Goal: Task Accomplishment & Management: Manage account settings

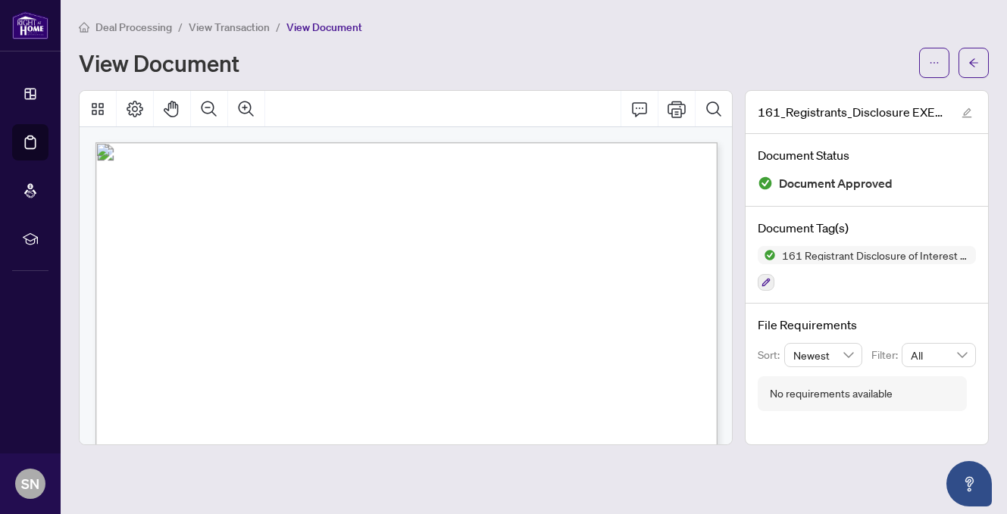
click at [467, 56] on div "View Document" at bounding box center [494, 63] width 831 height 24
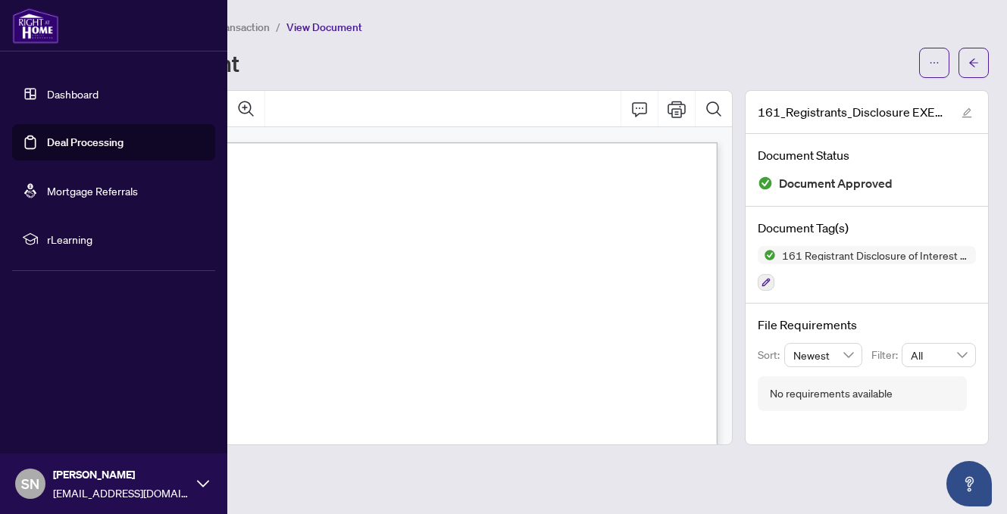
click at [55, 142] on link "Deal Processing" at bounding box center [85, 143] width 77 height 14
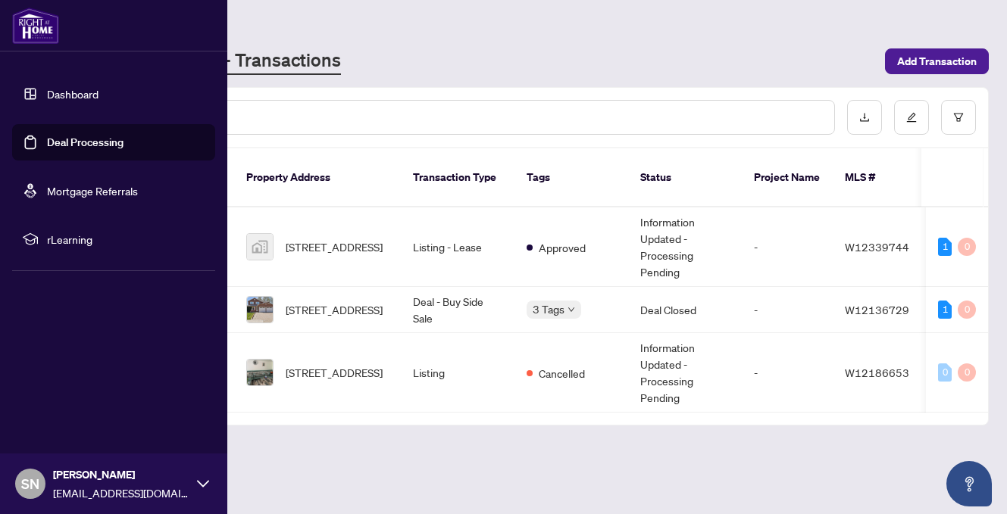
click at [47, 94] on link "Dashboard" at bounding box center [73, 94] width 52 height 14
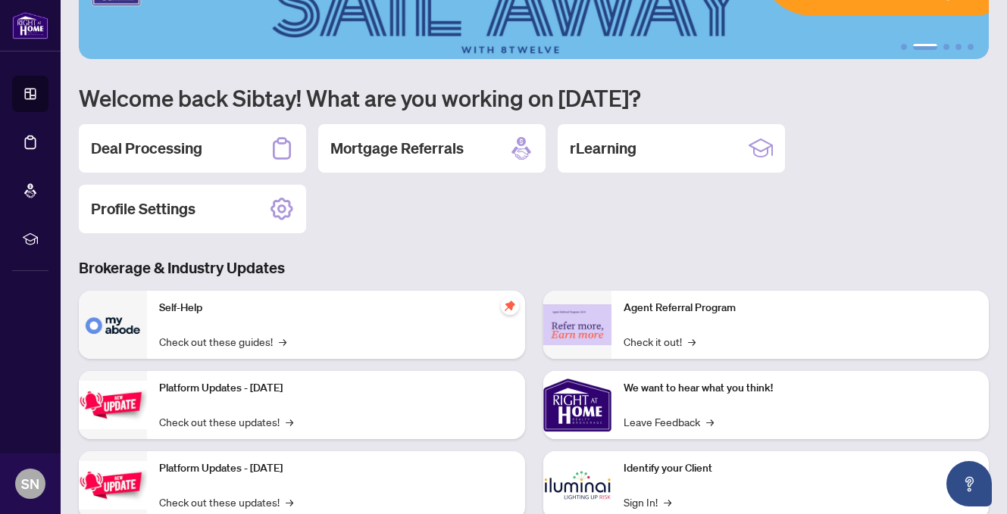
scroll to position [60, 0]
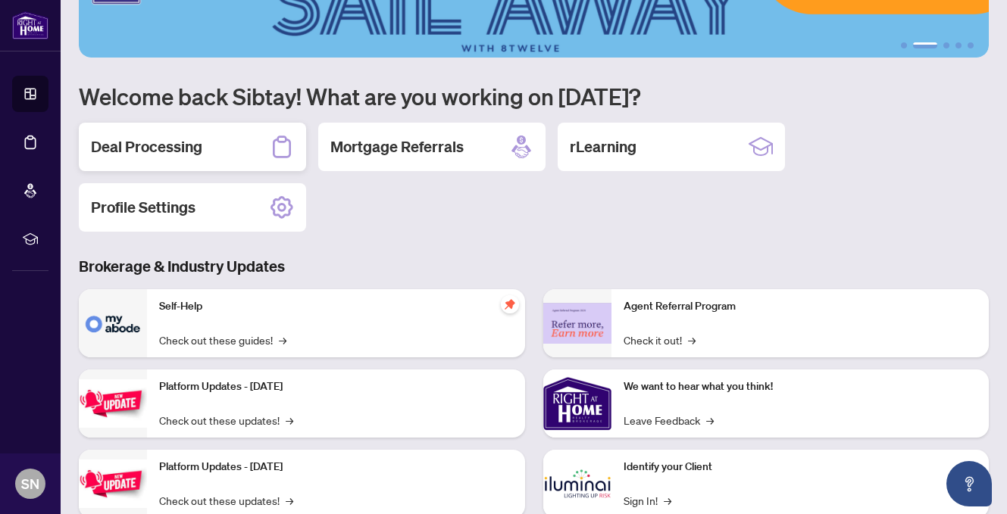
click at [139, 148] on h2 "Deal Processing" at bounding box center [146, 146] width 111 height 21
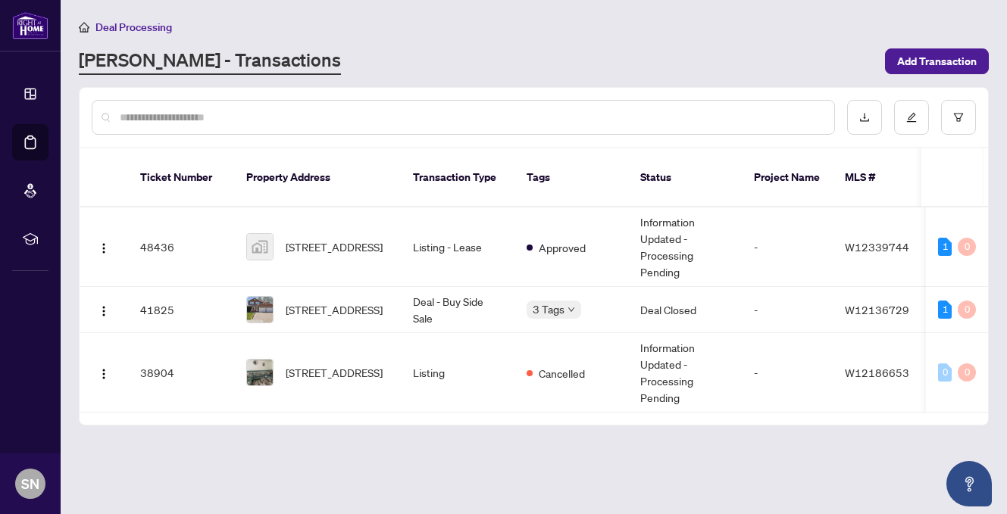
click at [186, 62] on link "[PERSON_NAME] - Transactions" at bounding box center [210, 61] width 262 height 27
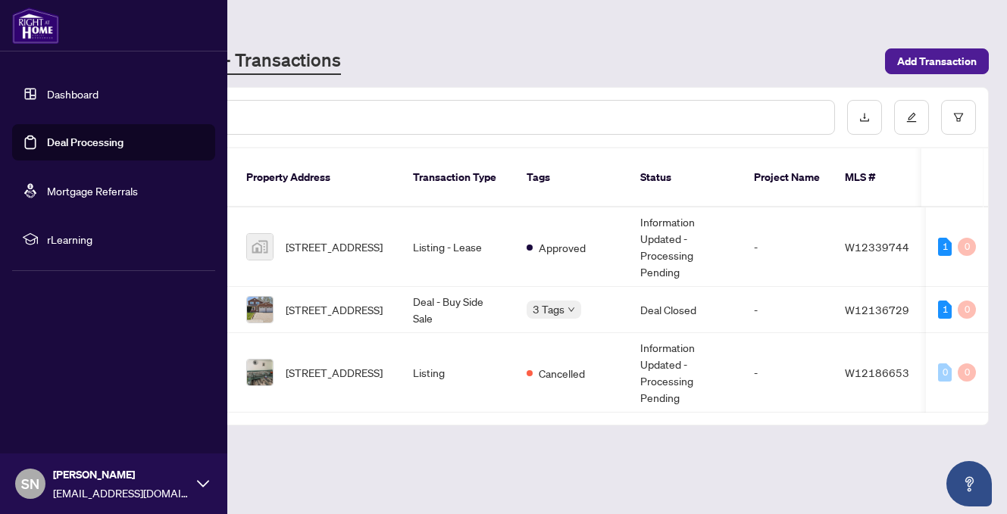
click at [68, 92] on link "Dashboard" at bounding box center [73, 94] width 52 height 14
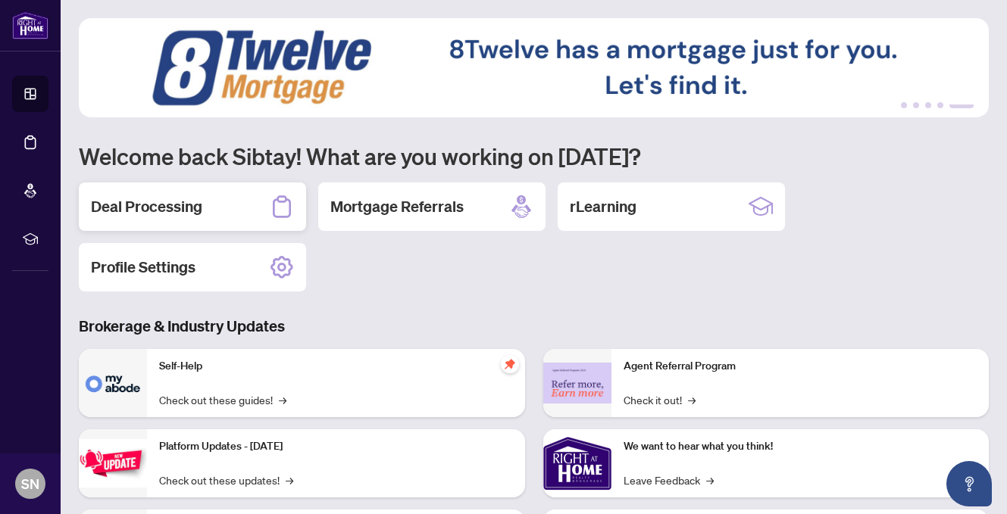
click at [175, 207] on h2 "Deal Processing" at bounding box center [146, 206] width 111 height 21
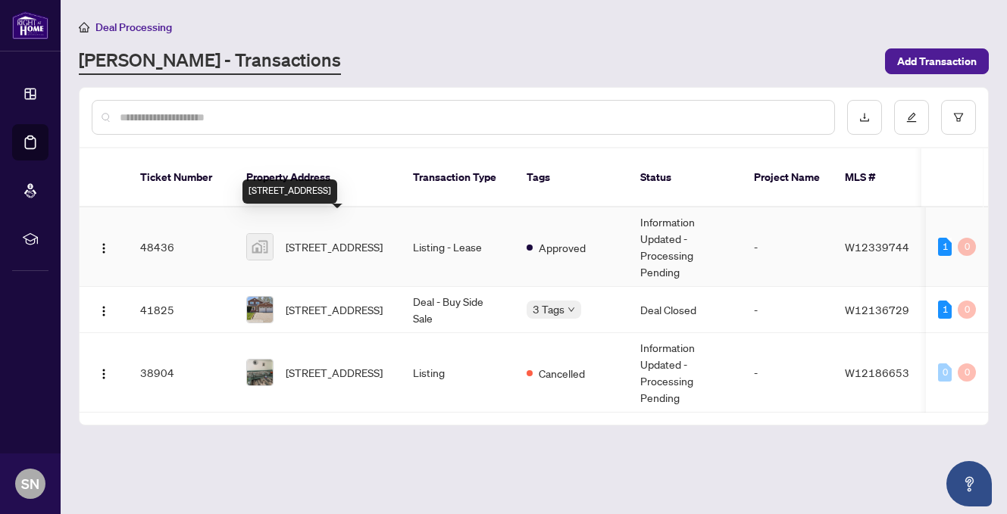
click at [314, 239] on span "[STREET_ADDRESS]" at bounding box center [334, 247] width 97 height 17
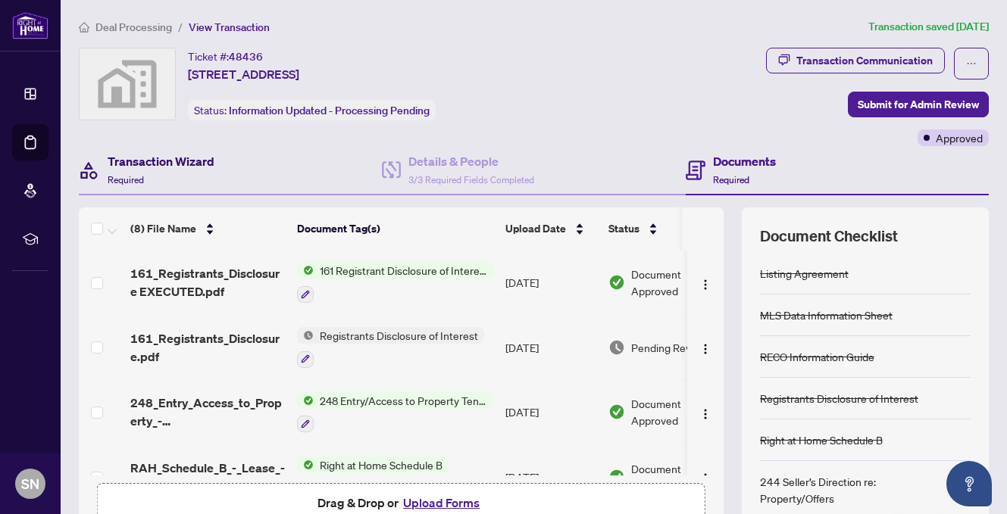
click at [172, 162] on h4 "Transaction Wizard" at bounding box center [161, 161] width 107 height 18
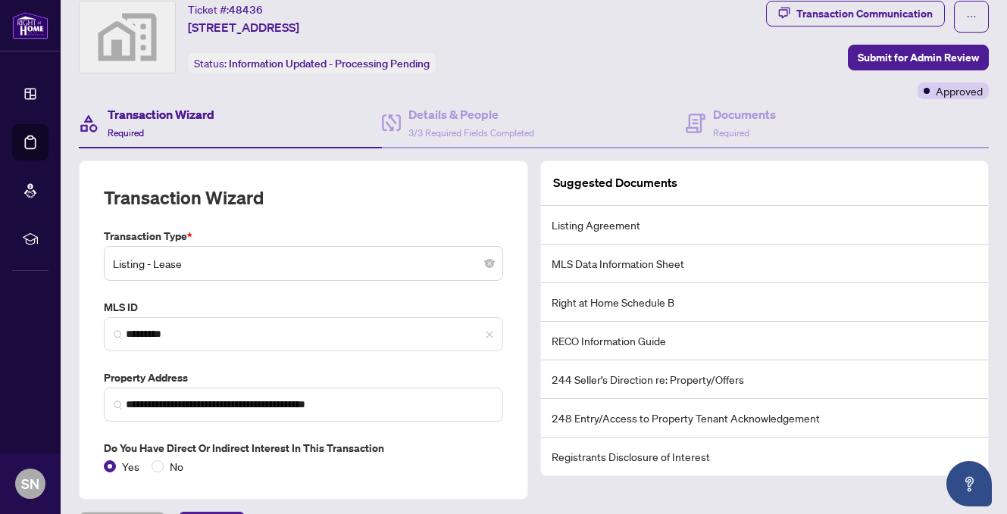
scroll to position [50, 0]
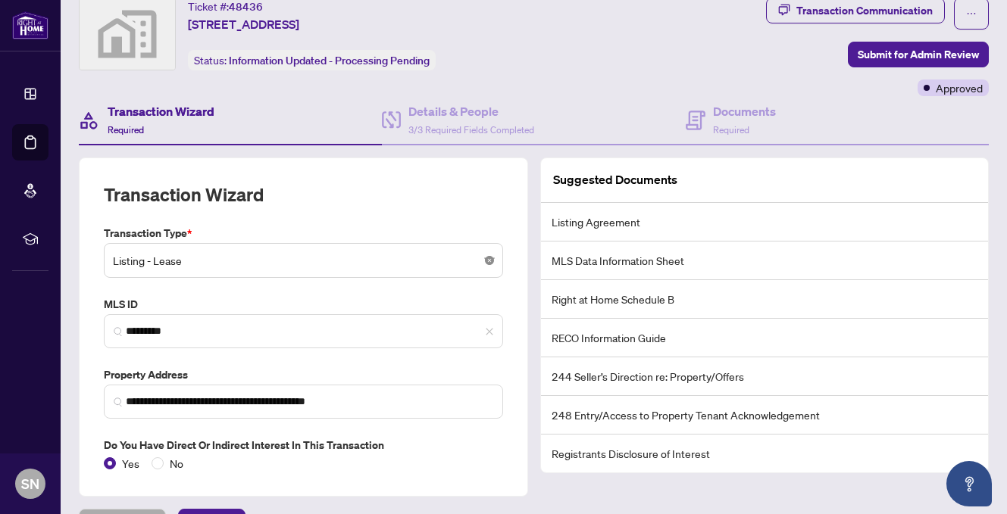
click at [491, 260] on body "**********" at bounding box center [503, 257] width 1007 height 514
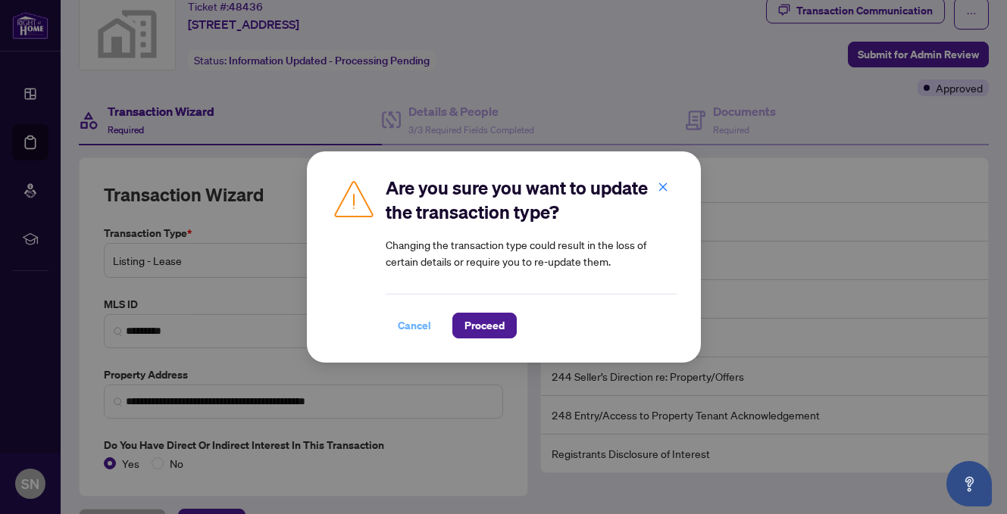
click at [411, 328] on span "Cancel" at bounding box center [414, 326] width 33 height 24
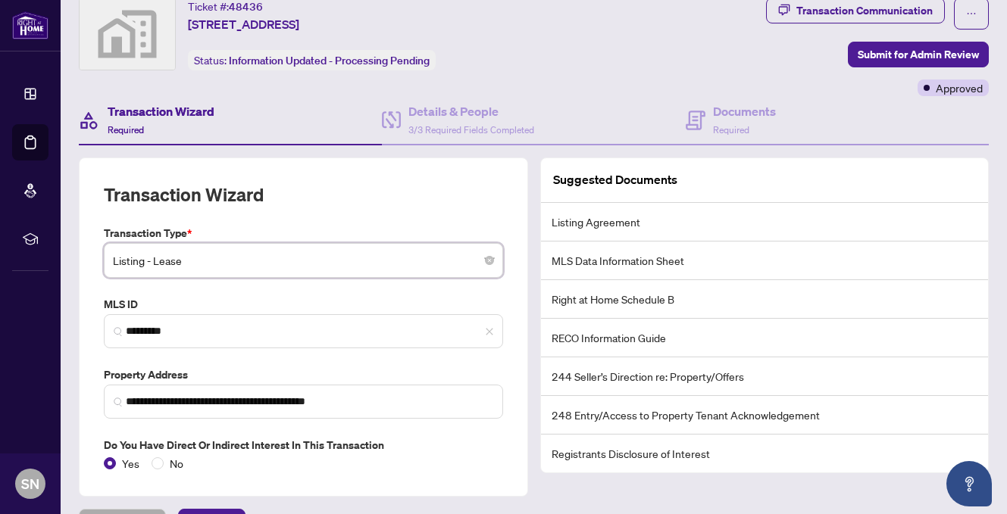
click at [373, 197] on div "Transaction Wizard" at bounding box center [303, 204] width 399 height 42
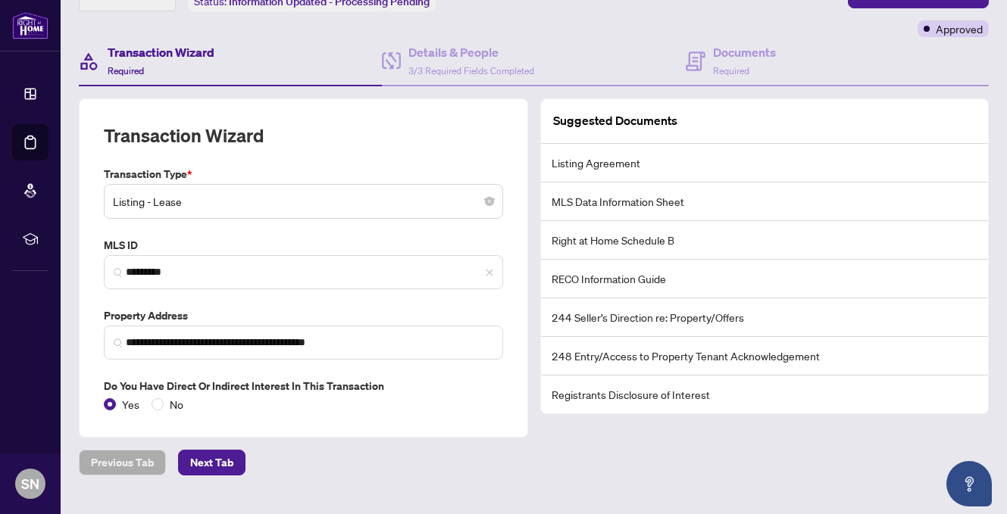
scroll to position [141, 0]
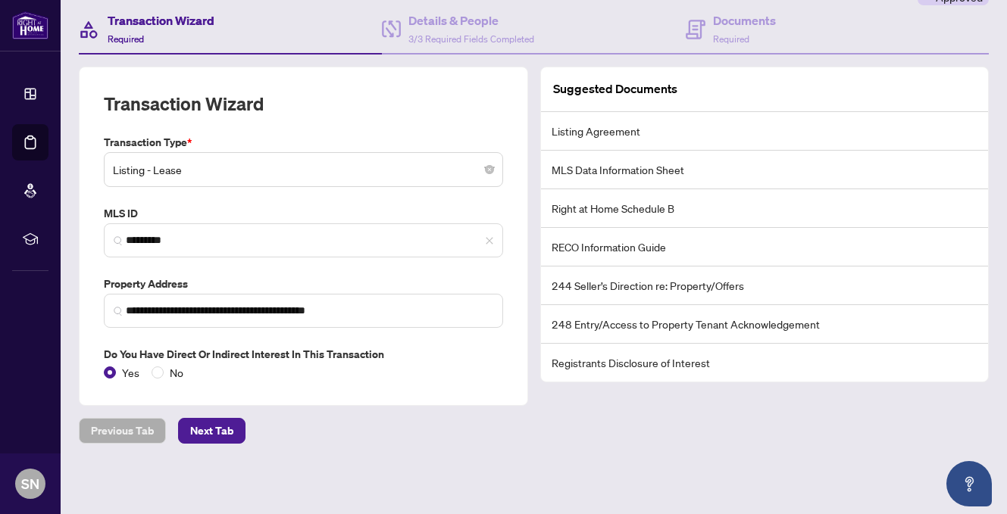
click at [438, 98] on div "Transaction Wizard" at bounding box center [303, 113] width 399 height 42
click at [460, 99] on div "Transaction Wizard" at bounding box center [303, 113] width 399 height 42
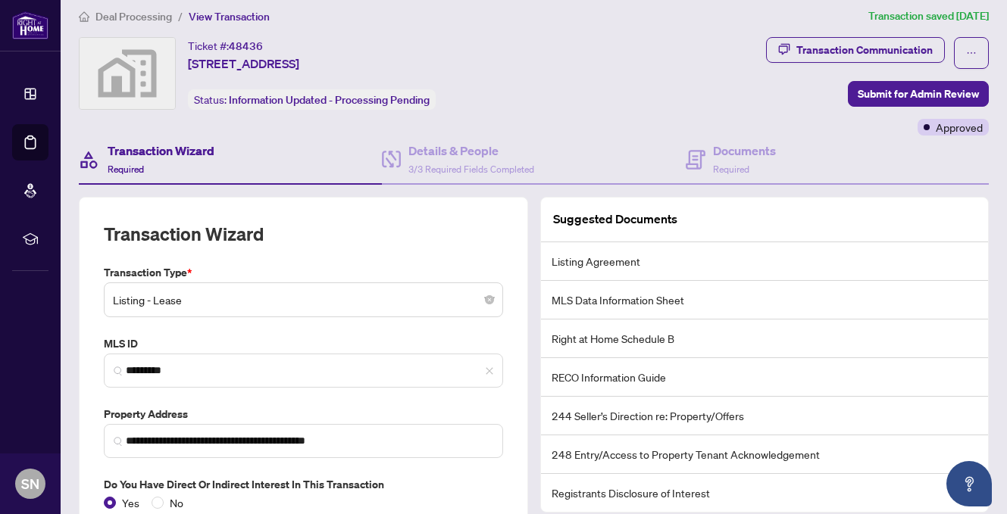
scroll to position [33, 0]
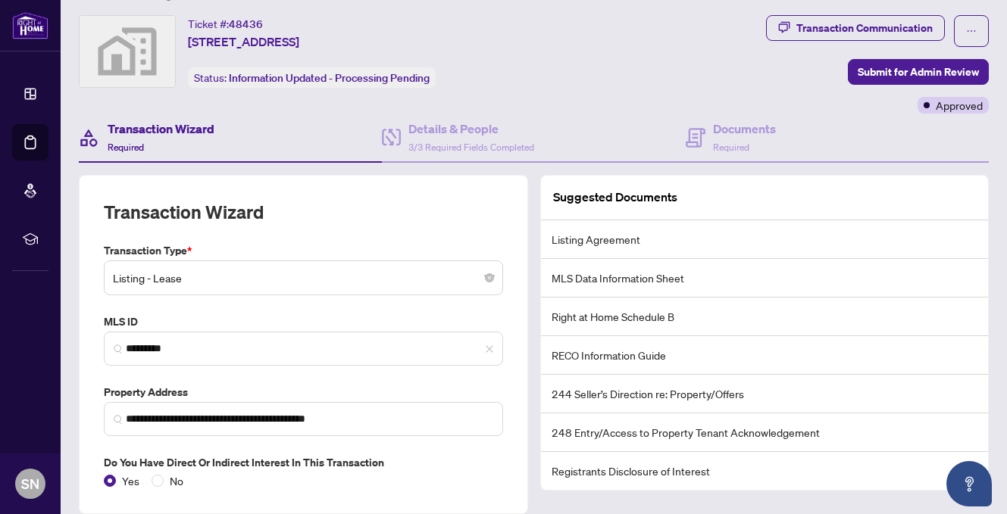
click at [383, 214] on div "Transaction Wizard" at bounding box center [303, 221] width 399 height 42
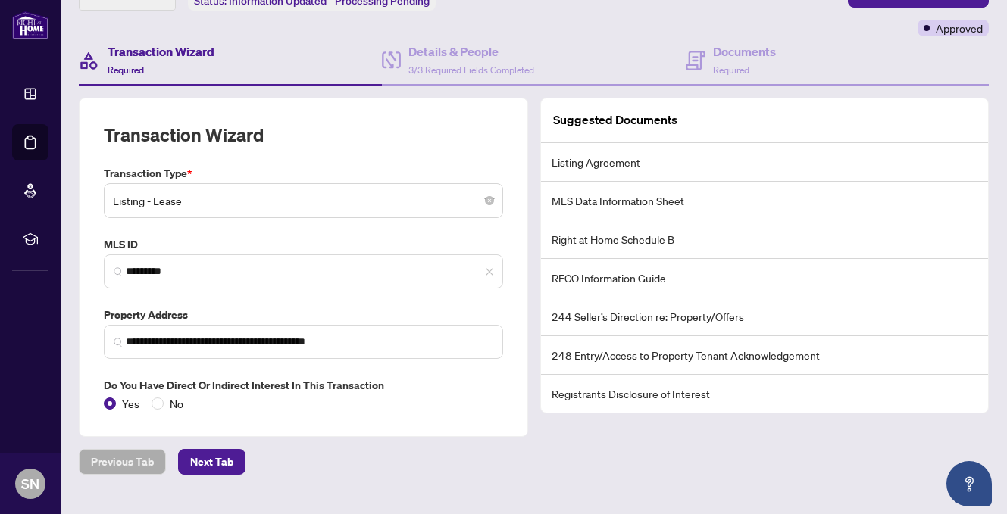
scroll to position [111, 0]
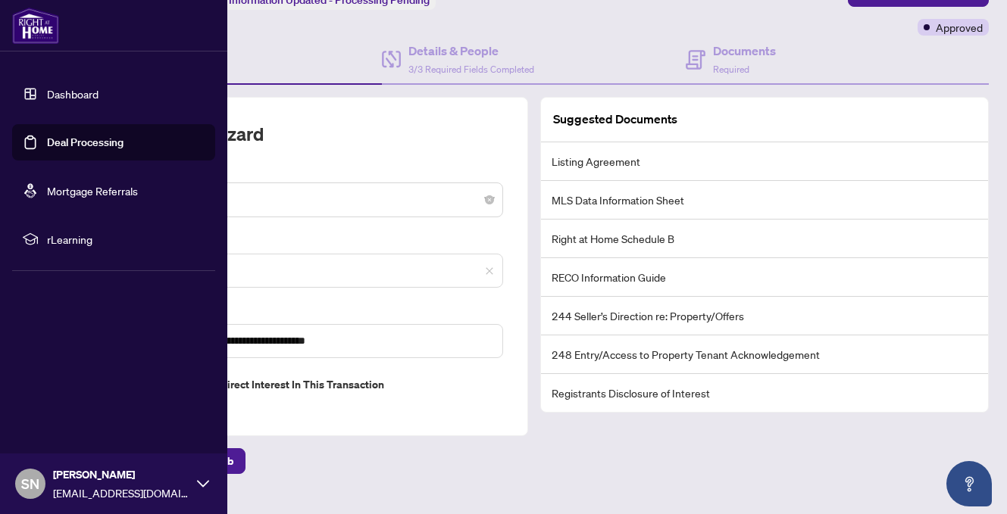
click at [82, 143] on link "Deal Processing" at bounding box center [85, 143] width 77 height 14
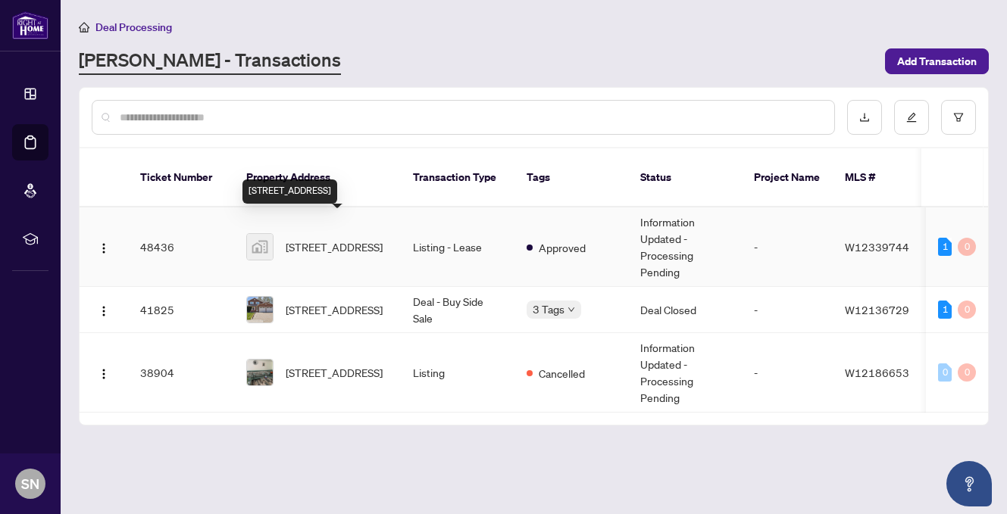
click at [299, 239] on span "[STREET_ADDRESS]" at bounding box center [334, 247] width 97 height 17
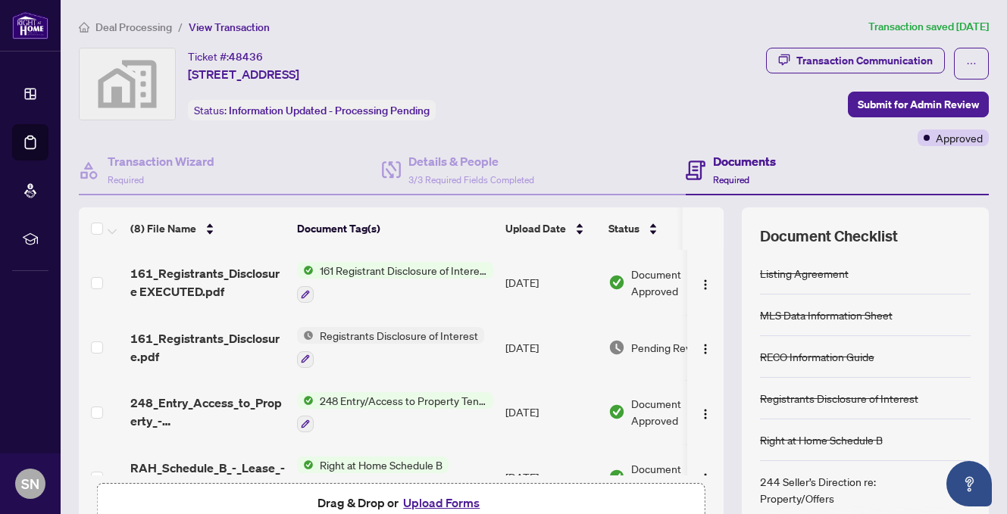
click at [590, 77] on div "Ticket #: 48436 [STREET_ADDRESS] Status: Information Updated - Processing Pendi…" at bounding box center [338, 84] width 519 height 73
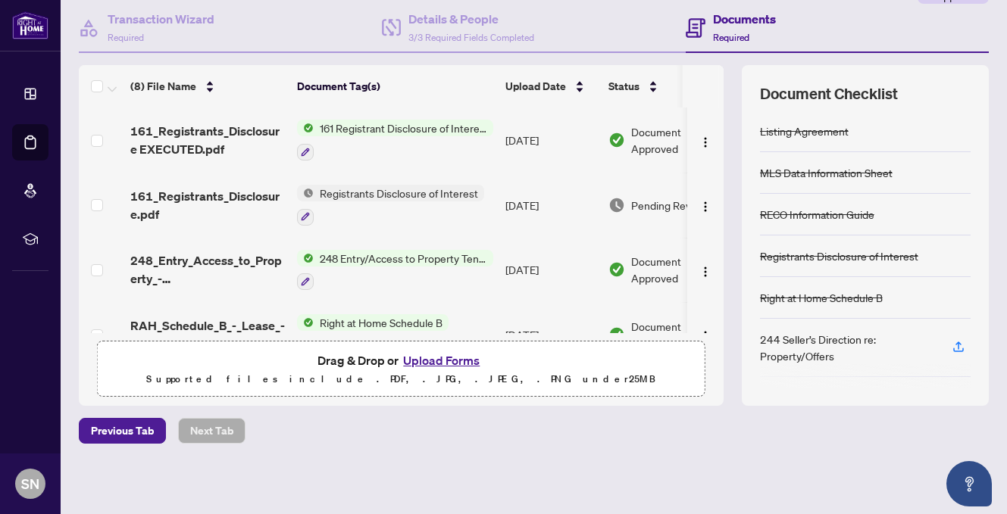
scroll to position [1, 0]
click at [441, 15] on h4 "Details & People" at bounding box center [471, 19] width 126 height 18
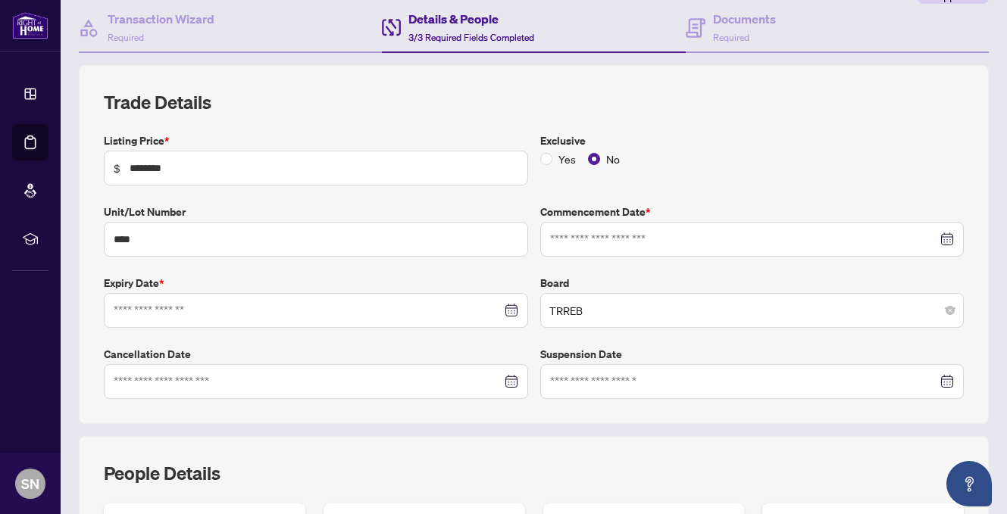
type input "**********"
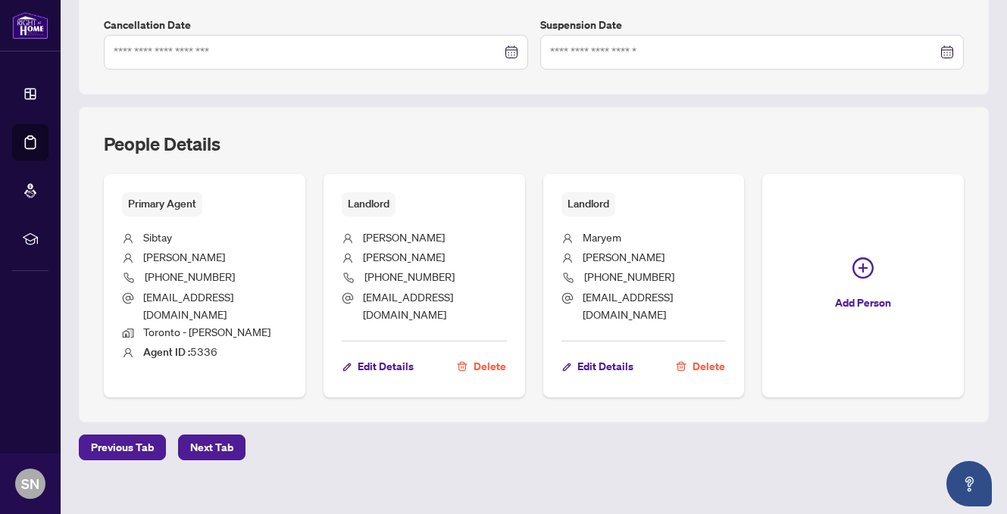
scroll to position [474, 0]
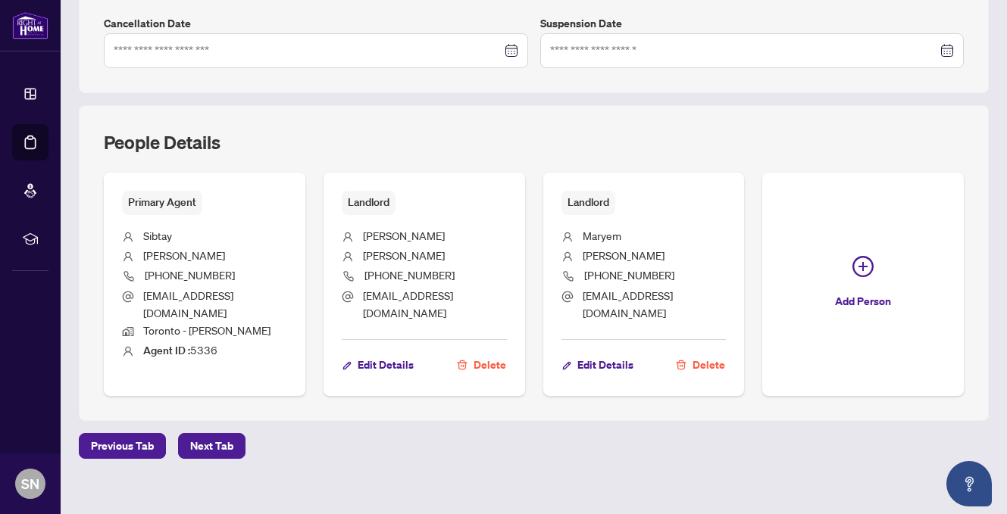
click at [974, 266] on div "People Details Primary Agent [PERSON_NAME] [PHONE_NUMBER] [EMAIL_ADDRESS][DOMAI…" at bounding box center [534, 263] width 910 height 316
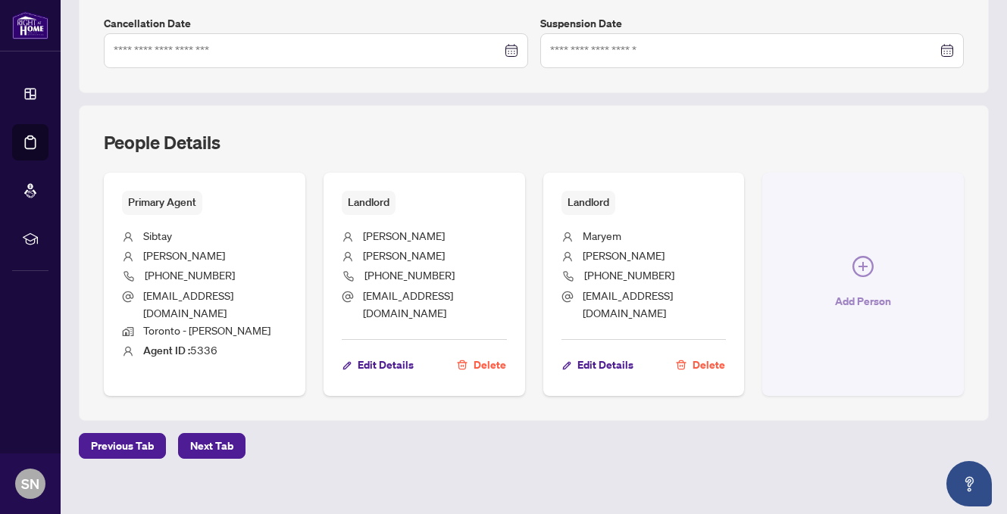
click at [862, 262] on icon "plus-circle" at bounding box center [862, 266] width 9 height 9
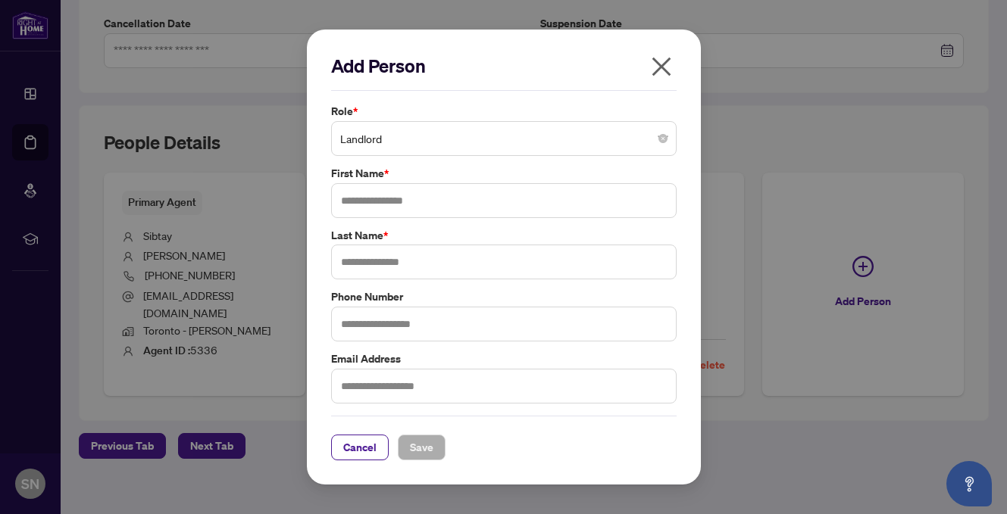
click at [567, 137] on span "Landlord" at bounding box center [503, 138] width 327 height 29
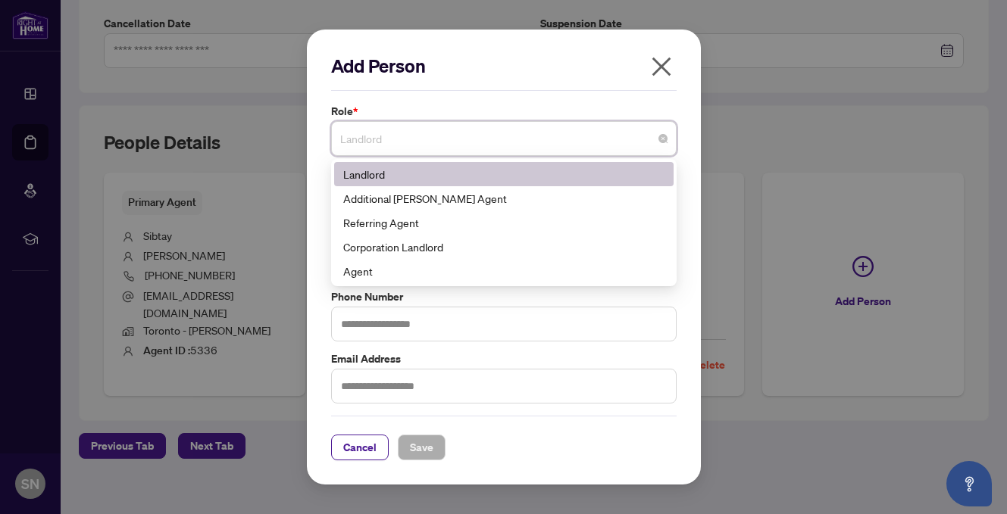
click at [661, 66] on icon "close" at bounding box center [661, 66] width 19 height 19
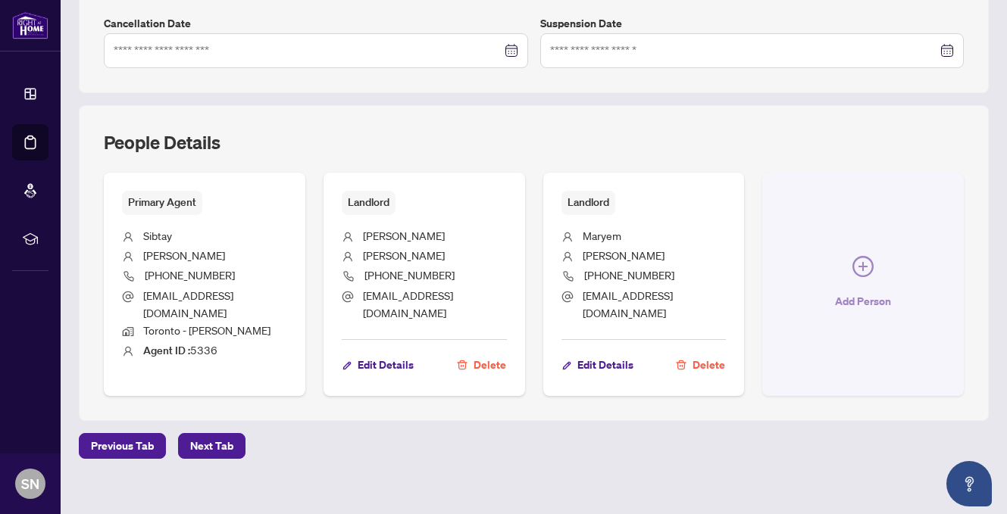
click at [867, 262] on icon "plus-circle" at bounding box center [862, 266] width 9 height 9
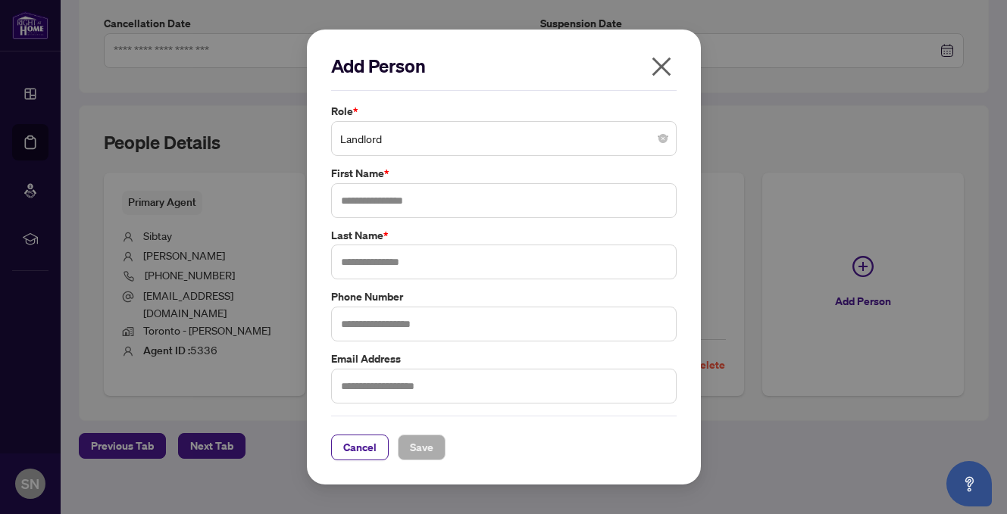
click at [661, 62] on icon "close" at bounding box center [661, 67] width 24 height 24
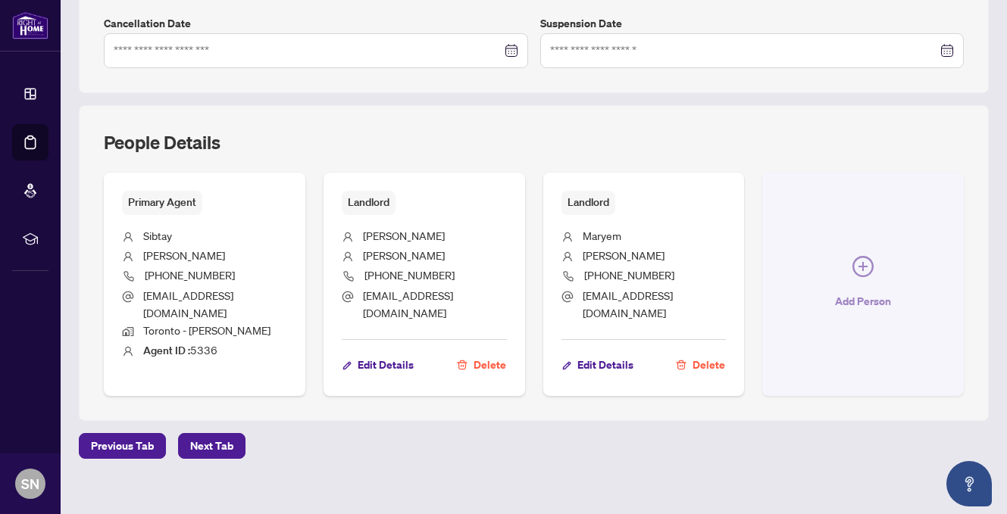
click at [863, 262] on icon "plus-circle" at bounding box center [862, 266] width 9 height 9
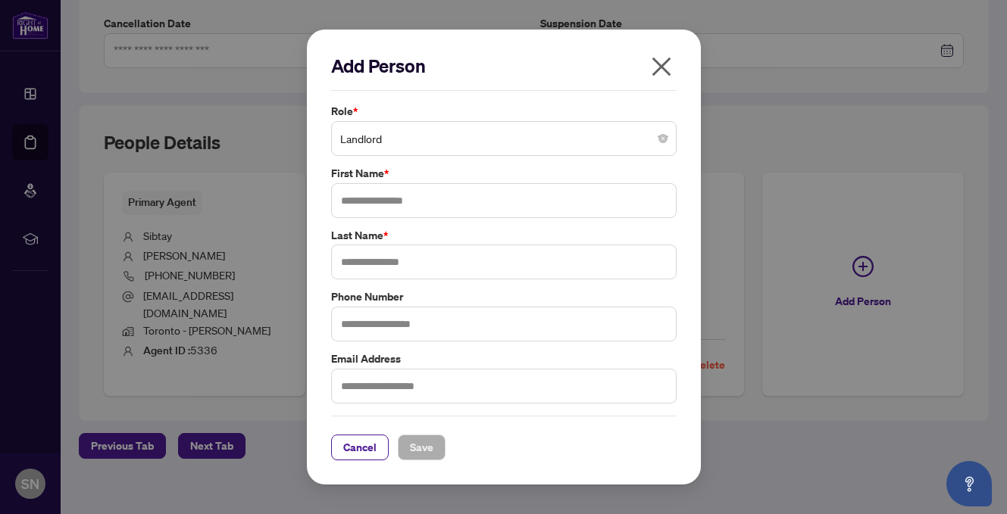
click at [570, 139] on span "Landlord" at bounding box center [503, 138] width 327 height 29
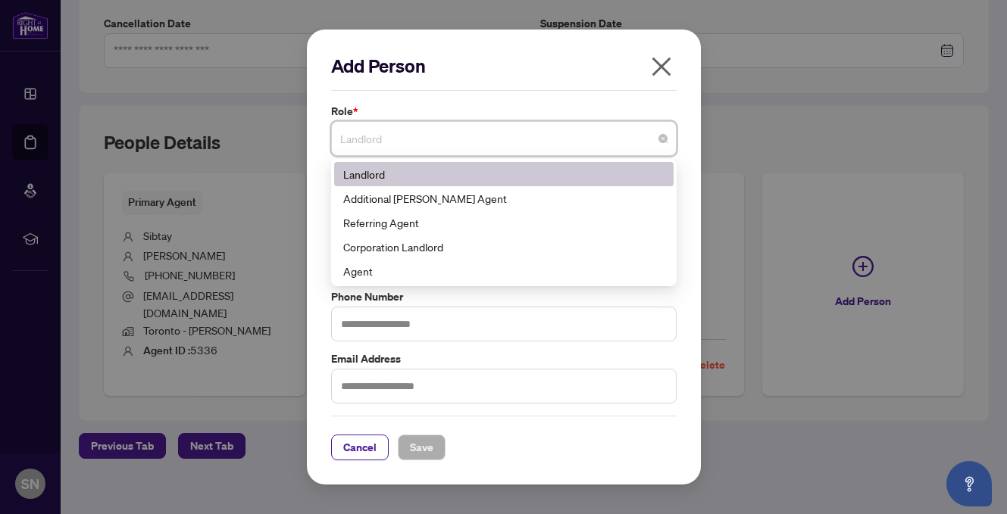
click at [500, 80] on div "Add Person" at bounding box center [503, 72] width 345 height 37
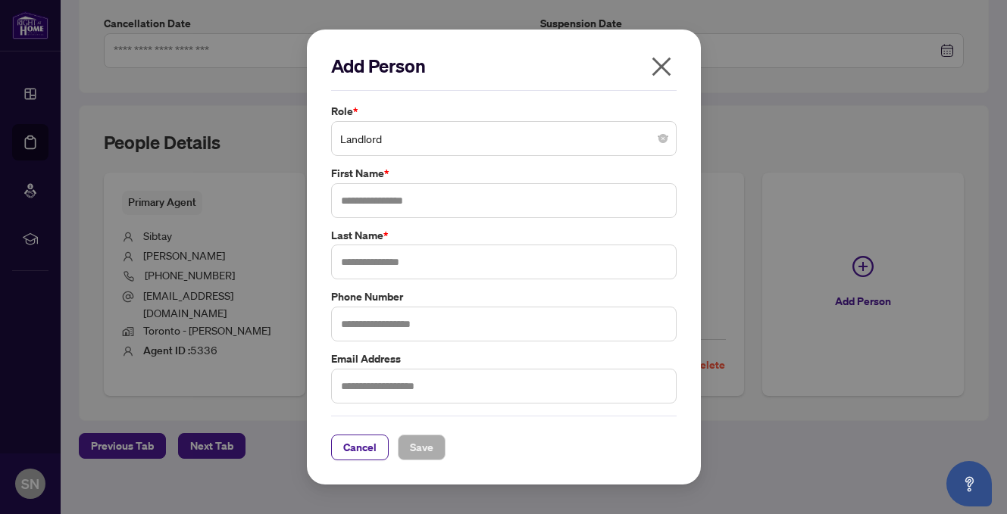
click at [680, 233] on div "Add Person Role * Landlord 3 10 Landlord Additional [PERSON_NAME] Agent Referri…" at bounding box center [504, 258] width 394 height 456
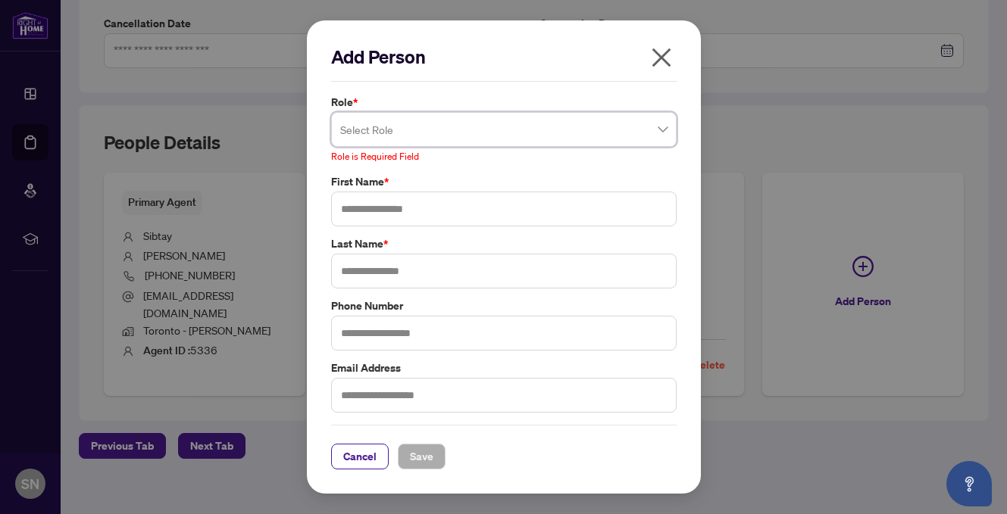
click at [664, 126] on span at bounding box center [503, 129] width 327 height 29
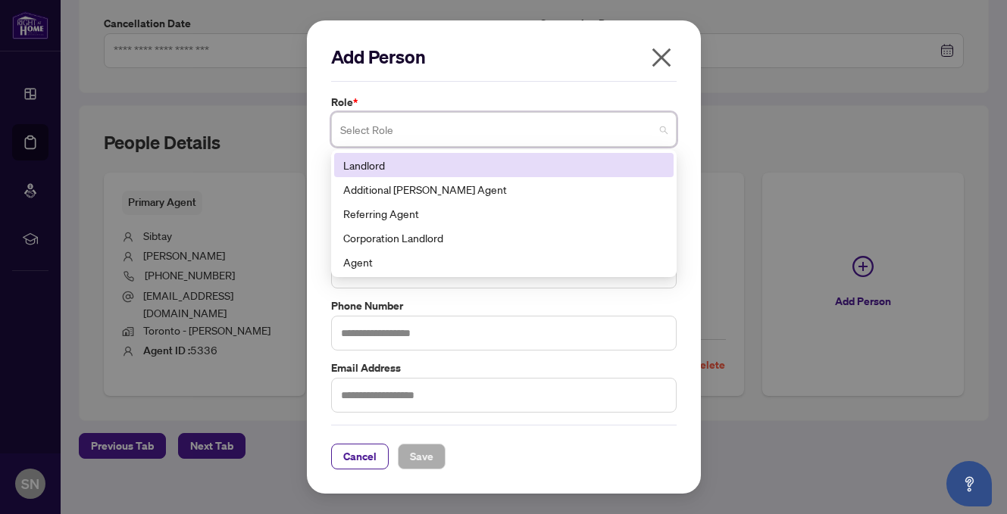
click at [508, 42] on div "Add Person Role * Select Role 3 10 Landlord Additional [PERSON_NAME] Agent Refe…" at bounding box center [504, 257] width 394 height 474
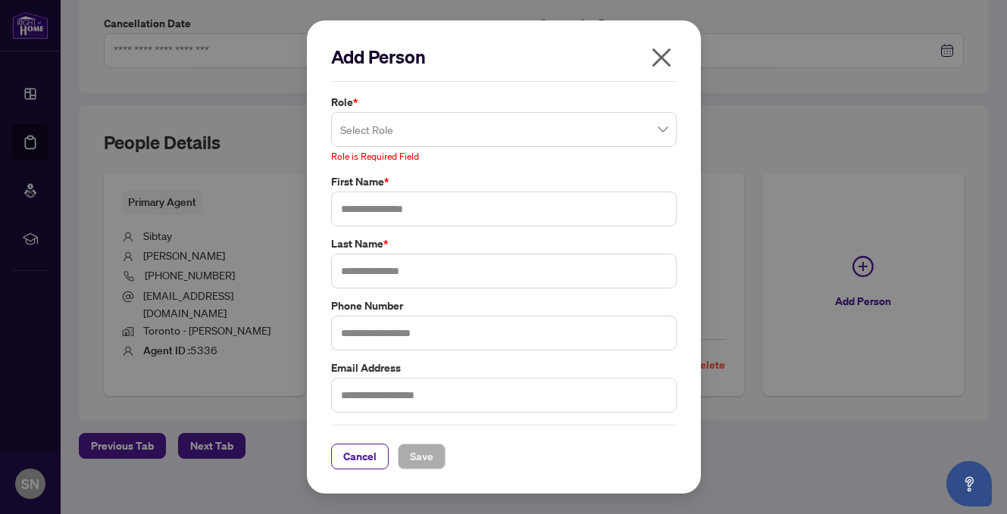
click at [473, 164] on div "Role * Select Role 3 10 Landlord Additional [PERSON_NAME] Agent Referring Agent…" at bounding box center [504, 253] width 355 height 319
click at [660, 62] on icon "close" at bounding box center [661, 57] width 24 height 24
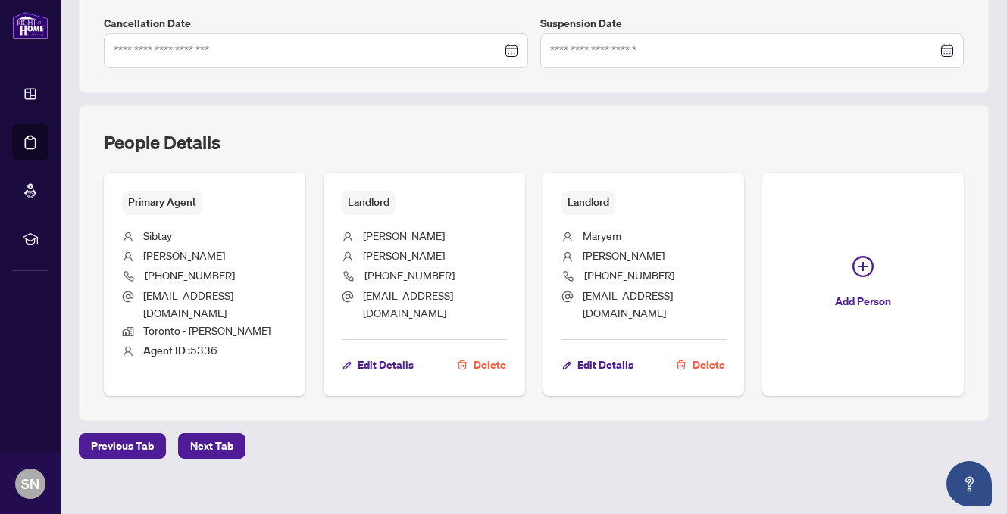
click at [532, 159] on div "People Details" at bounding box center [534, 151] width 860 height 42
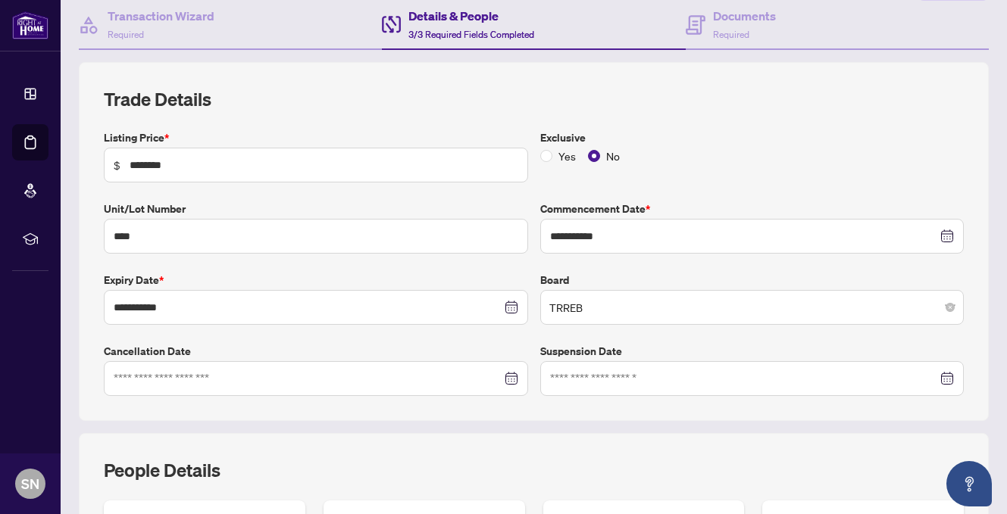
scroll to position [142, 0]
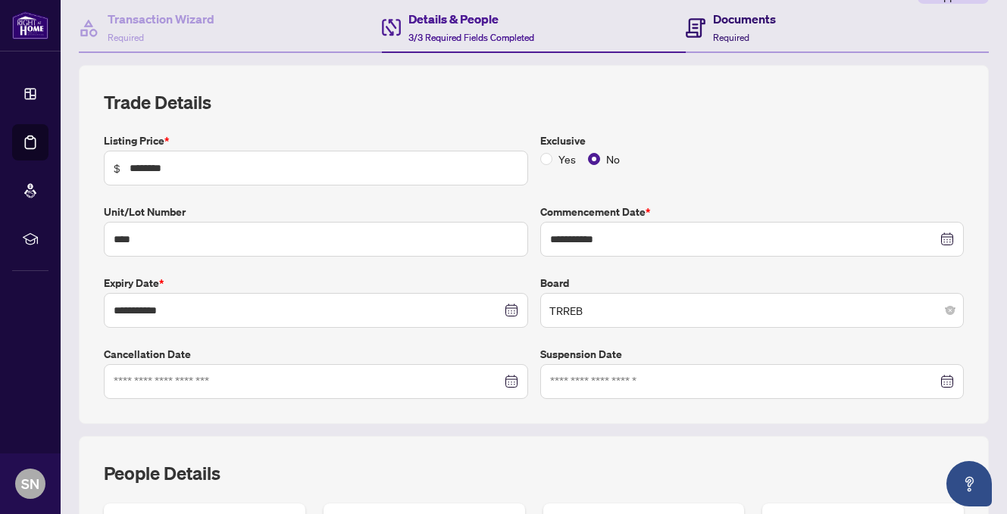
click at [729, 21] on h4 "Documents" at bounding box center [744, 19] width 63 height 18
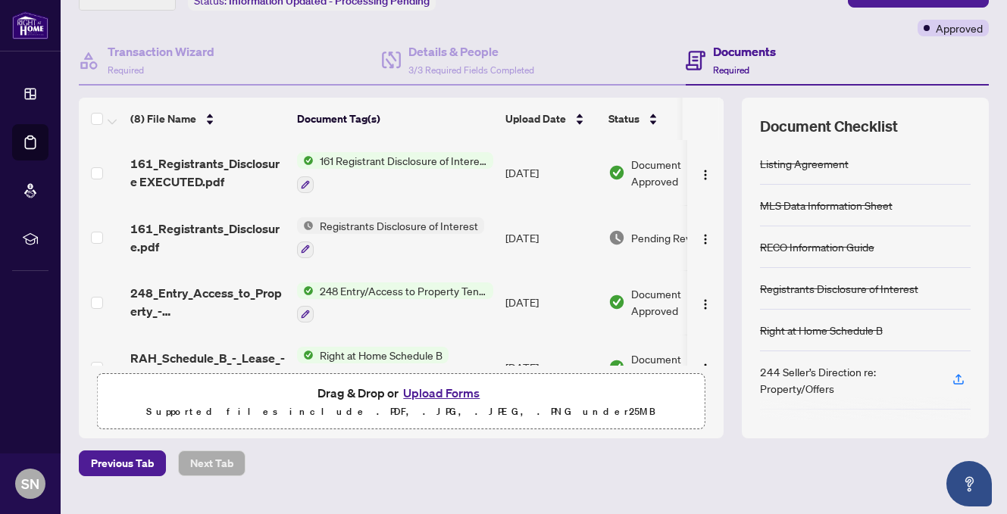
scroll to position [94, 0]
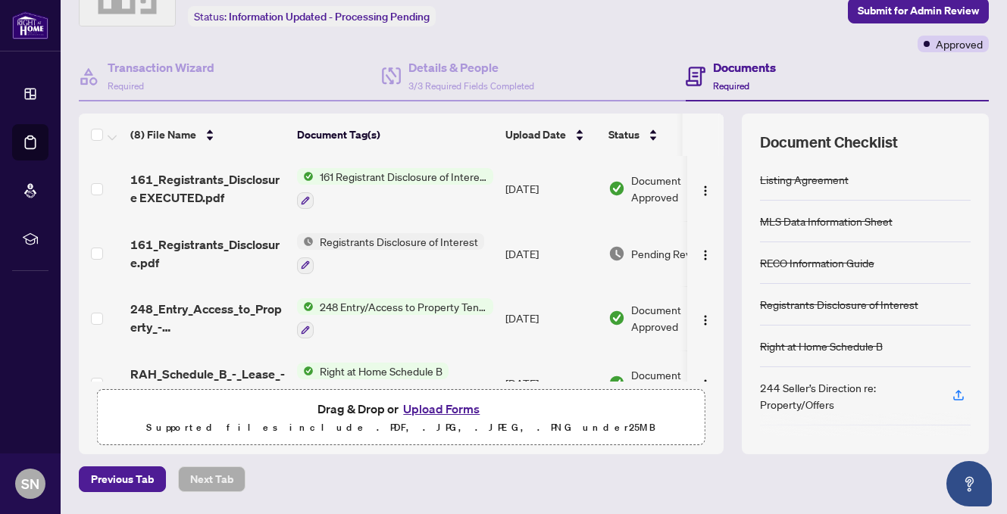
click at [730, 132] on div "(8) File Name Document Tag(s) Upload Date Status 161_Registrants_Disclosure EXE…" at bounding box center [534, 284] width 910 height 341
click at [480, 217] on td "161 Registrant Disclosure of Interest - Disposition ofProperty" at bounding box center [395, 188] width 208 height 65
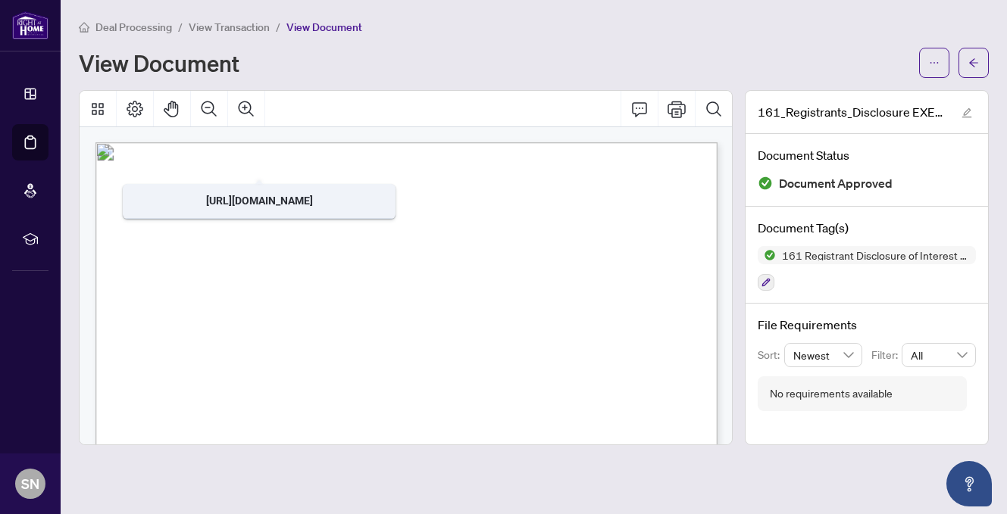
click at [242, 28] on span "View Transaction" at bounding box center [229, 27] width 81 height 14
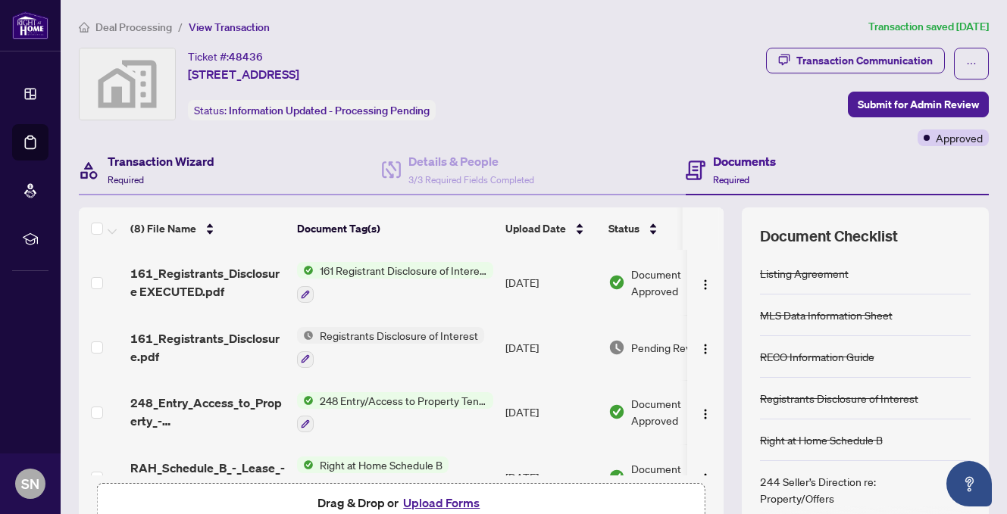
click at [147, 160] on h4 "Transaction Wizard" at bounding box center [161, 161] width 107 height 18
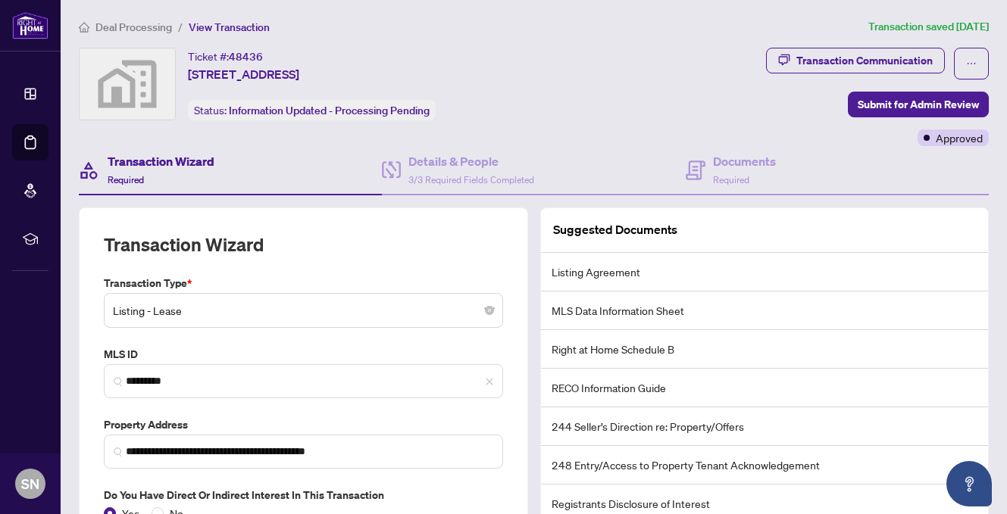
click at [556, 105] on div "Ticket #: 48436 [STREET_ADDRESS] Status: Information Updated - Processing Pendi…" at bounding box center [338, 84] width 519 height 73
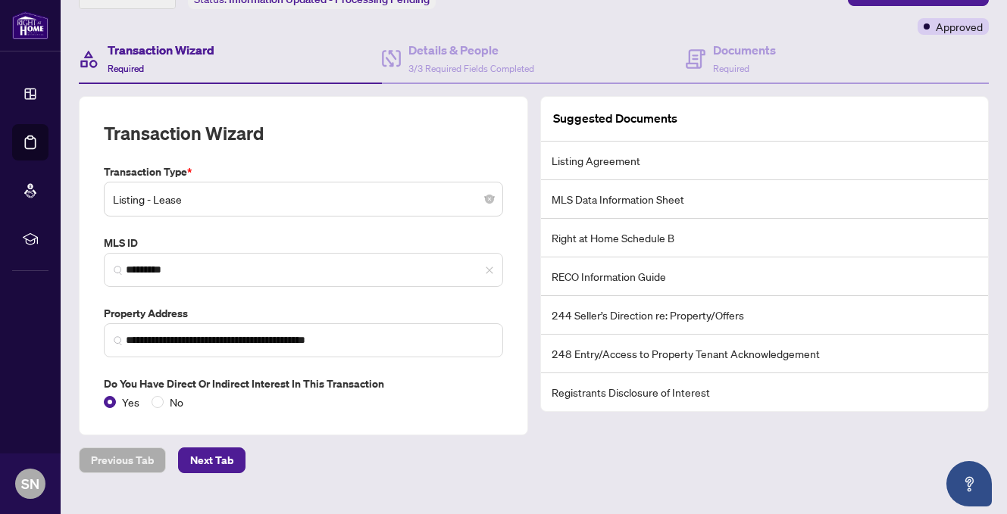
scroll to position [113, 0]
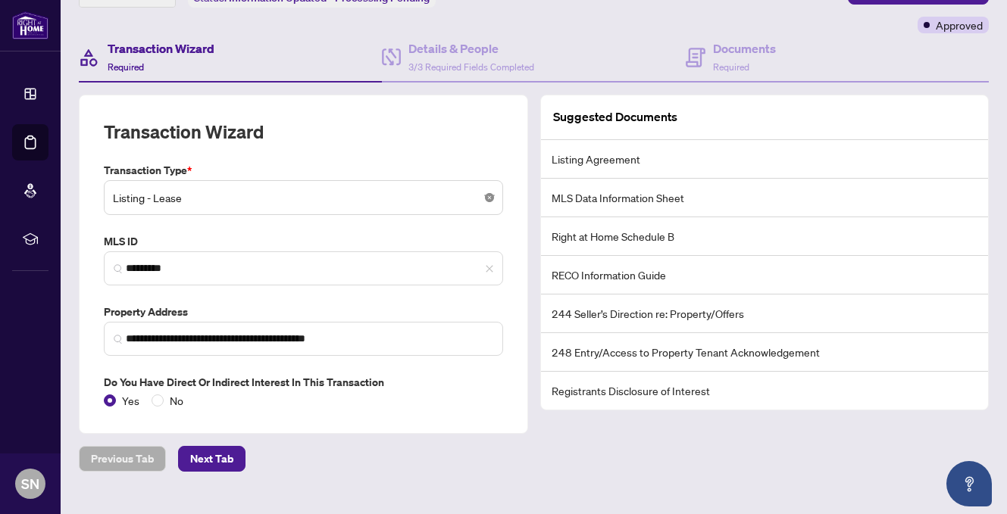
click at [492, 195] on body "**********" at bounding box center [503, 257] width 1007 height 514
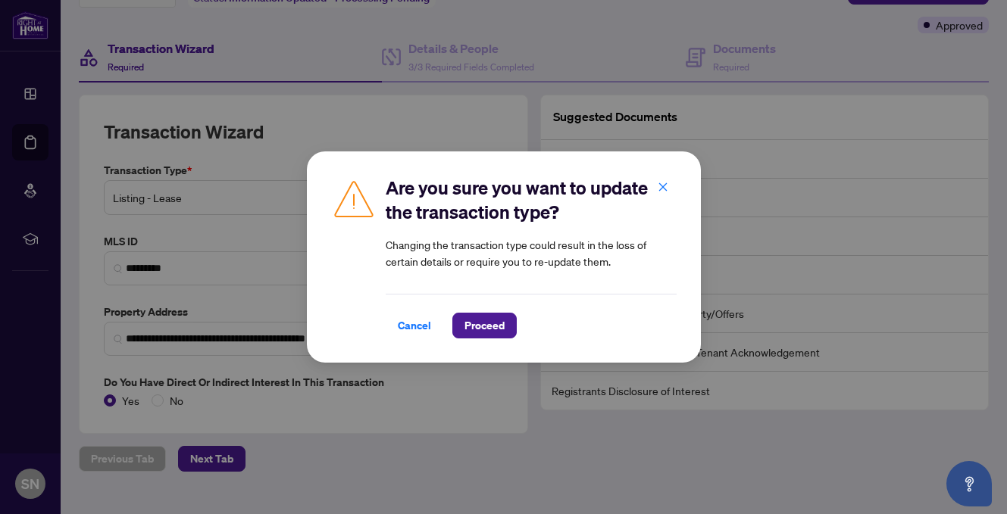
click at [480, 127] on div "Are you sure you want to update the transaction type? Changing the transaction …" at bounding box center [503, 257] width 1007 height 514
click at [420, 324] on span "Cancel" at bounding box center [414, 326] width 33 height 24
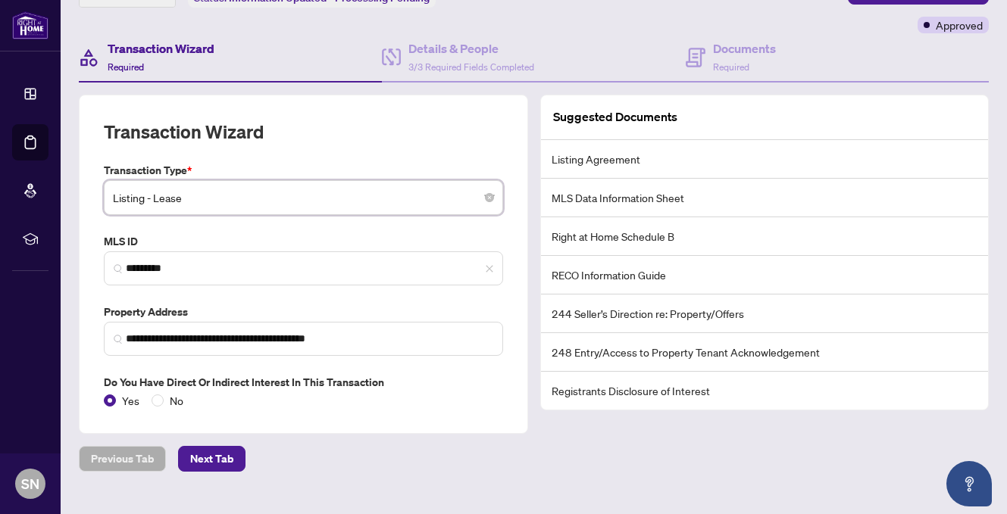
scroll to position [141, 0]
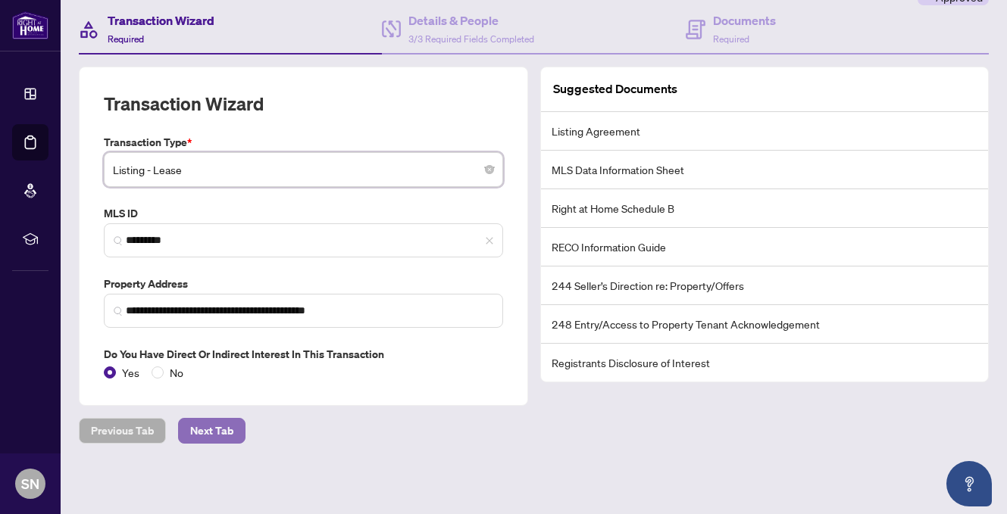
click at [208, 436] on span "Next Tab" at bounding box center [211, 431] width 43 height 24
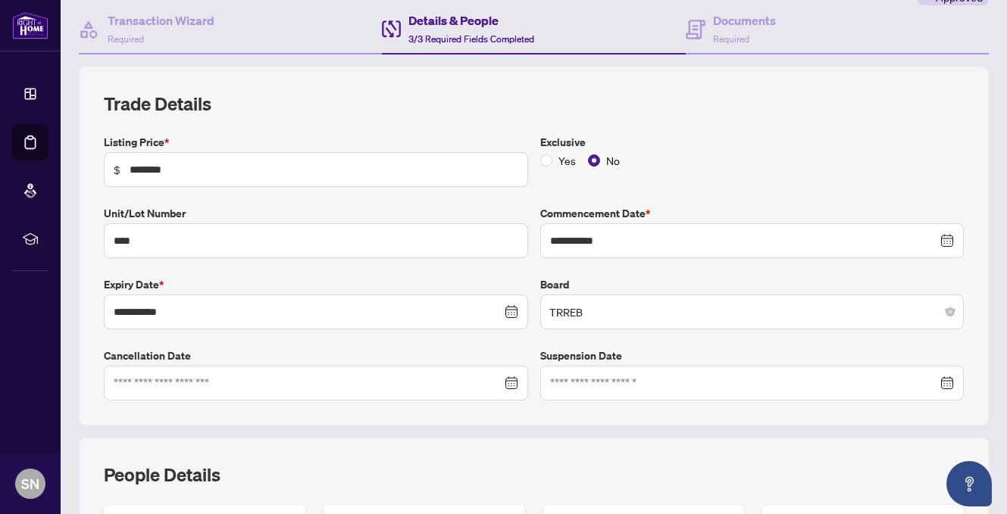
click at [512, 98] on h2 "Trade Details" at bounding box center [534, 104] width 860 height 24
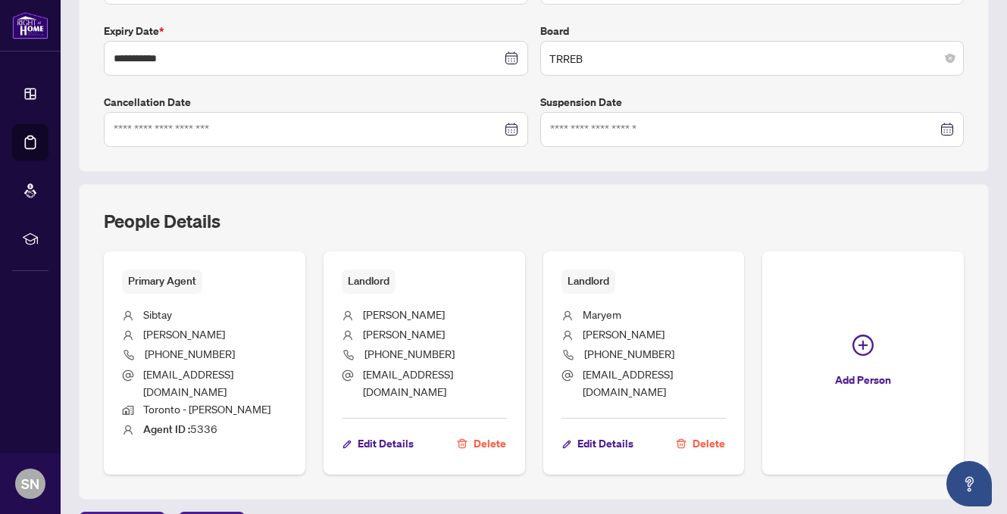
scroll to position [474, 0]
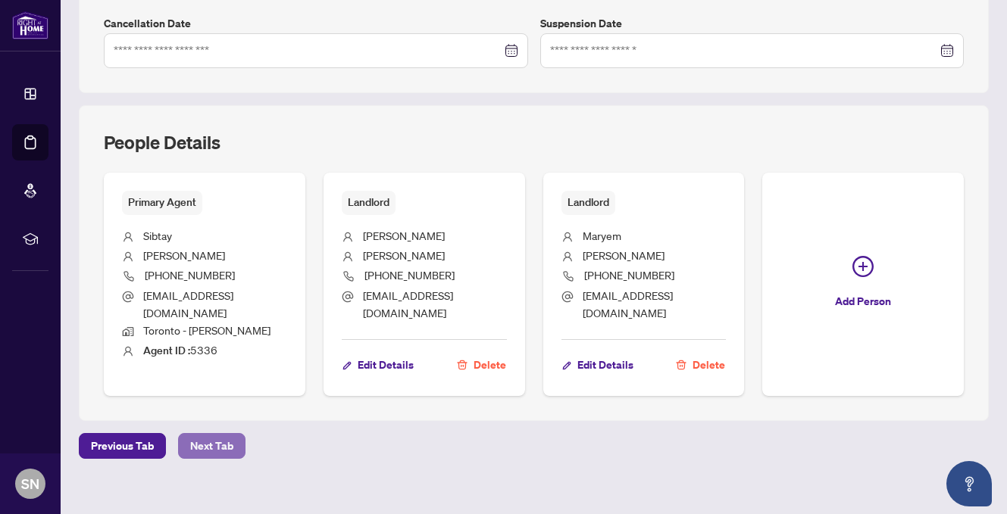
click at [208, 434] on span "Next Tab" at bounding box center [211, 446] width 43 height 24
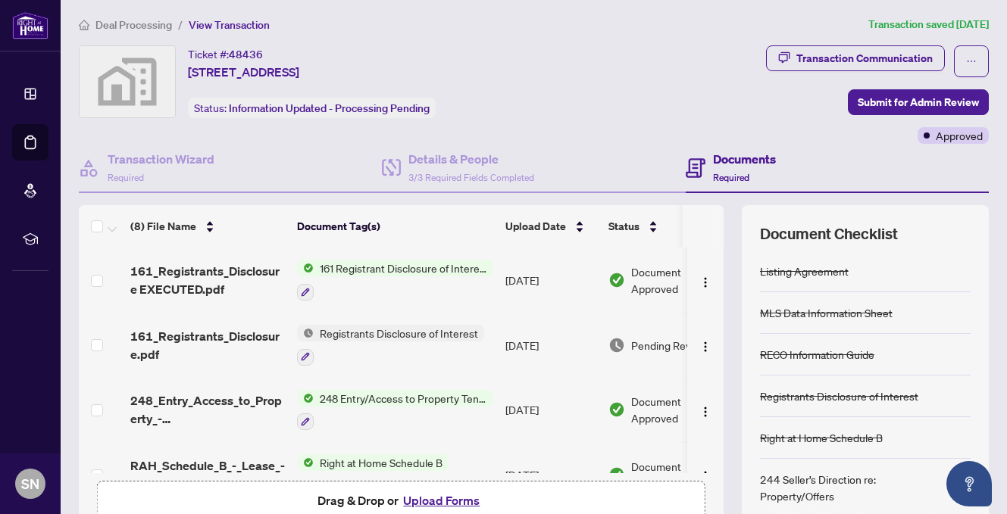
click at [731, 308] on div "(8) File Name Document Tag(s) Upload Date Status 161_Registrants_Disclosure EXE…" at bounding box center [534, 375] width 910 height 341
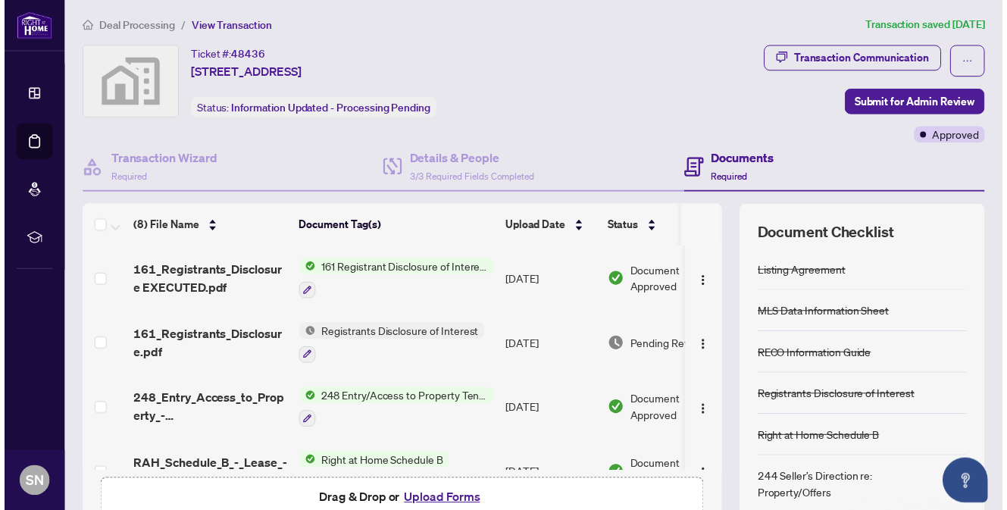
scroll to position [142, 0]
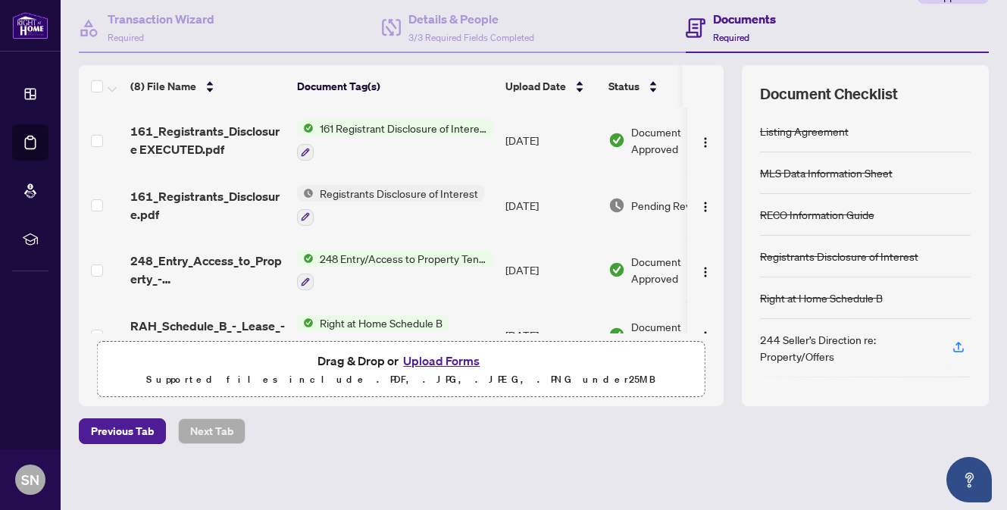
click at [427, 362] on button "Upload Forms" at bounding box center [442, 361] width 86 height 20
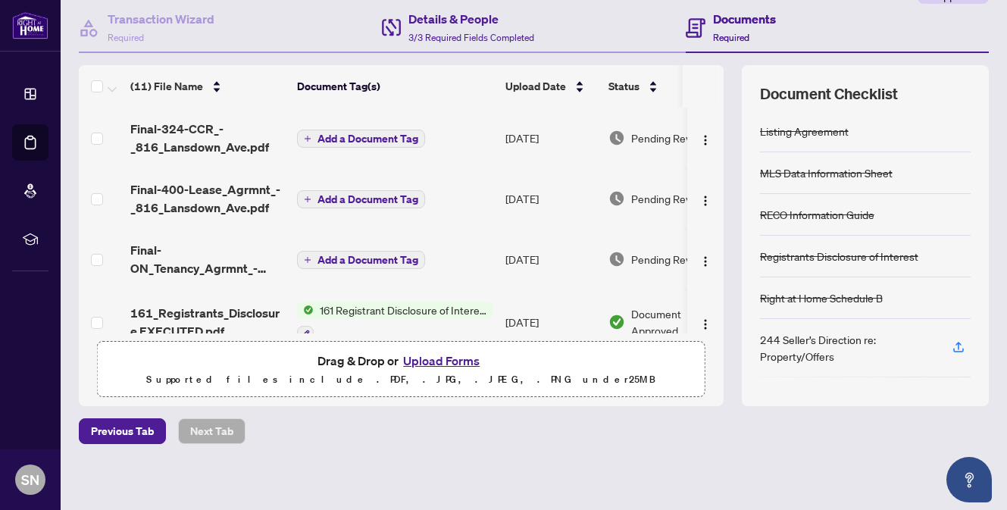
click at [620, 27] on div "Details & People 3/3 Required Fields Completed" at bounding box center [533, 28] width 303 height 49
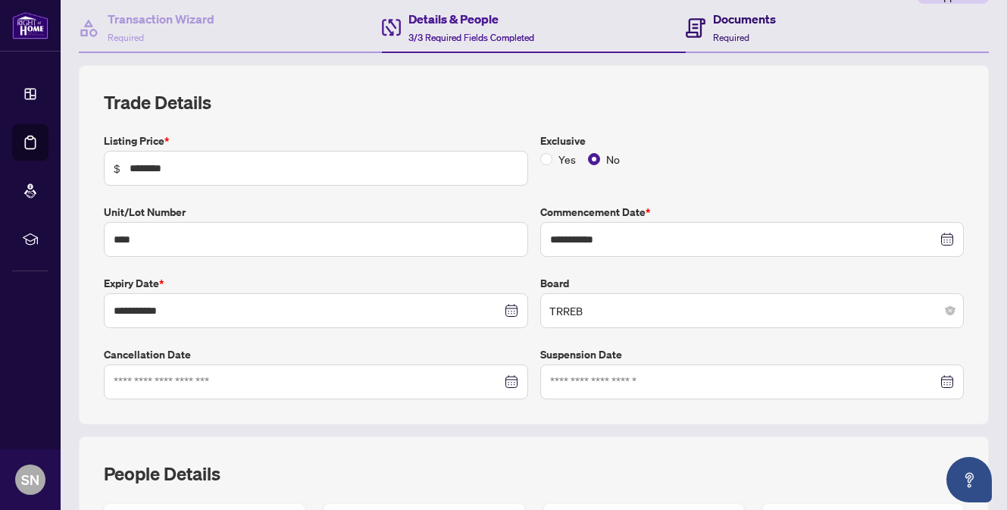
click at [720, 25] on h4 "Documents" at bounding box center [744, 19] width 63 height 18
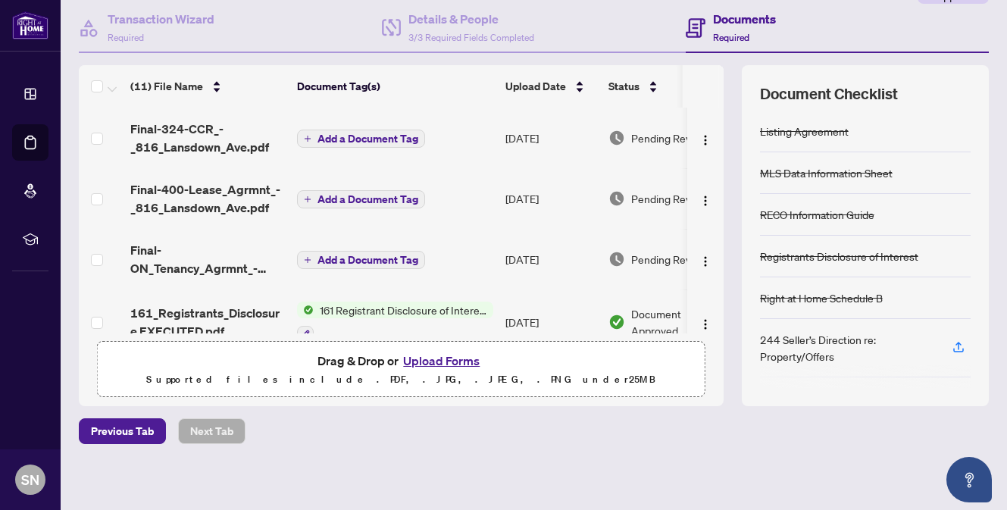
click at [869, 21] on div "Documents Required" at bounding box center [837, 28] width 303 height 49
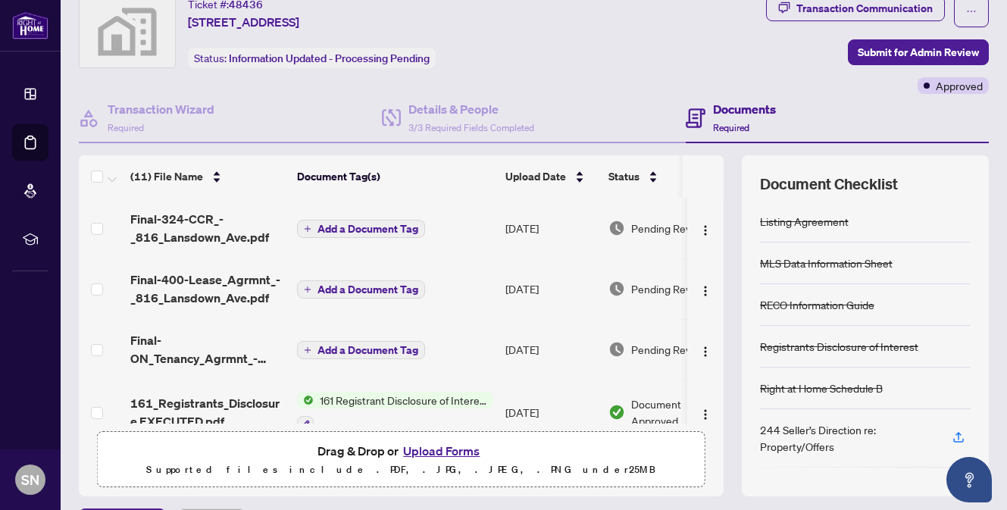
scroll to position [52, 0]
click at [856, 105] on div "Documents Required" at bounding box center [837, 119] width 303 height 49
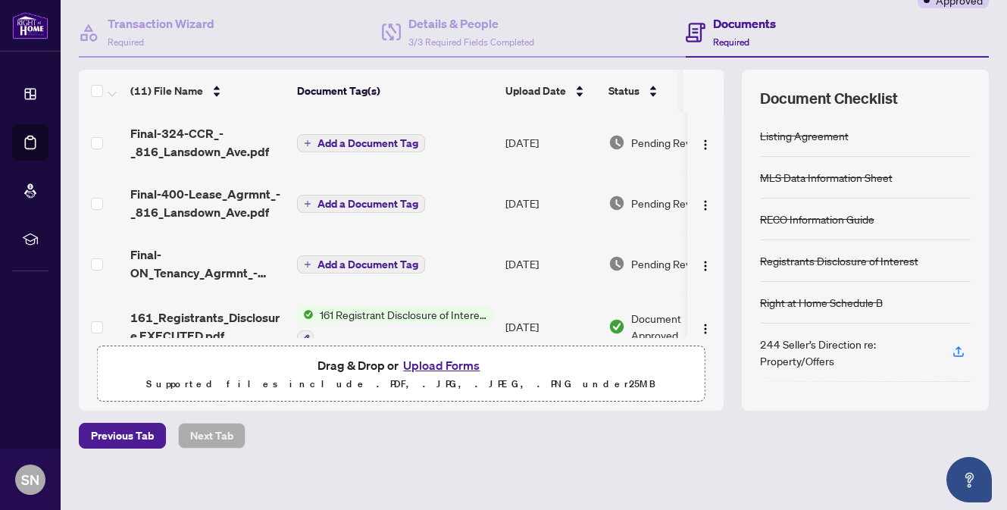
scroll to position [147, 0]
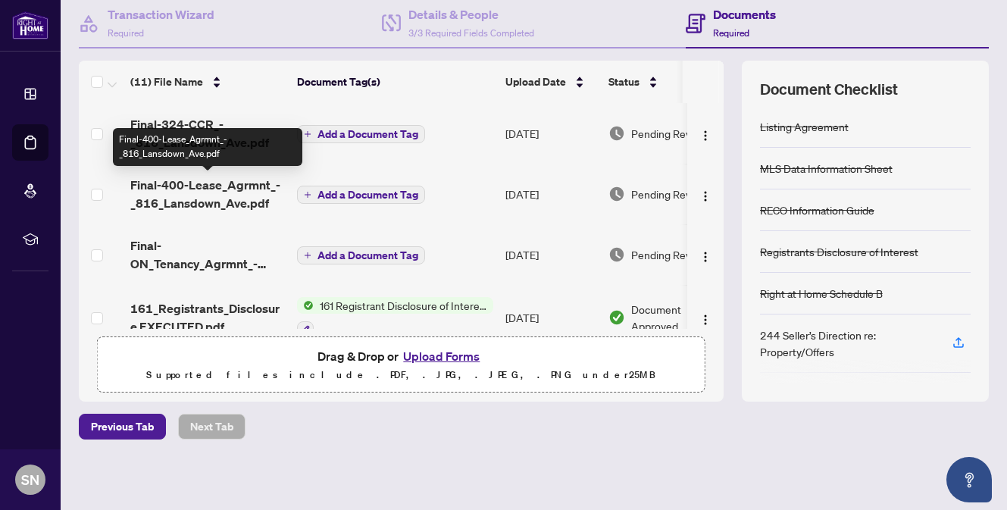
click at [195, 190] on span "Final-400-Lease_Agrmnt_-_816_Lansdown_Ave.pdf" at bounding box center [207, 194] width 155 height 36
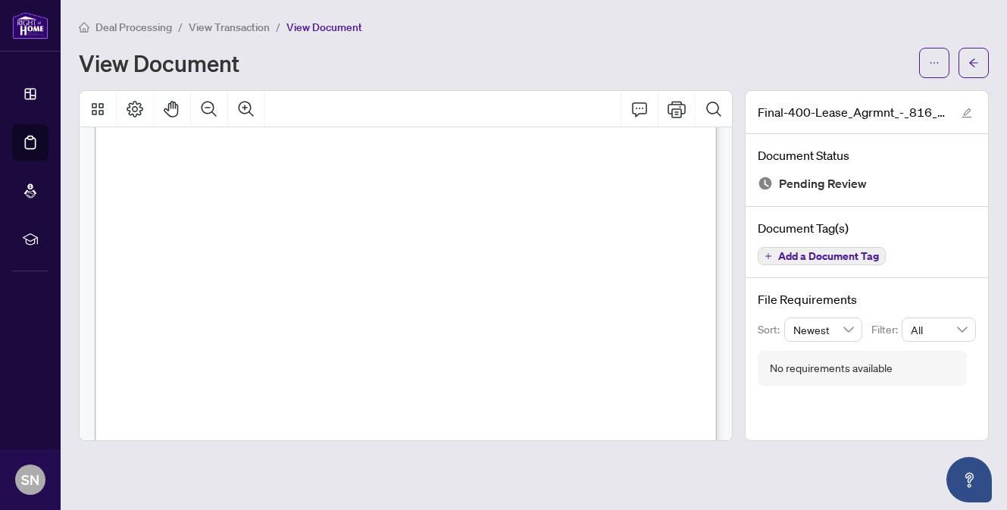
scroll to position [5103, 0]
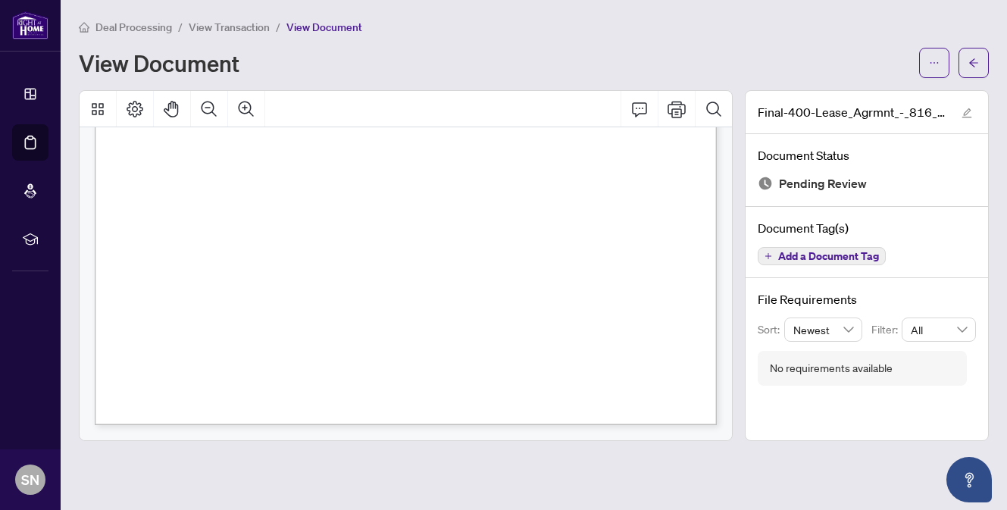
click at [318, 27] on span "View Document" at bounding box center [324, 27] width 76 height 14
click at [242, 26] on span "View Transaction" at bounding box center [229, 27] width 81 height 14
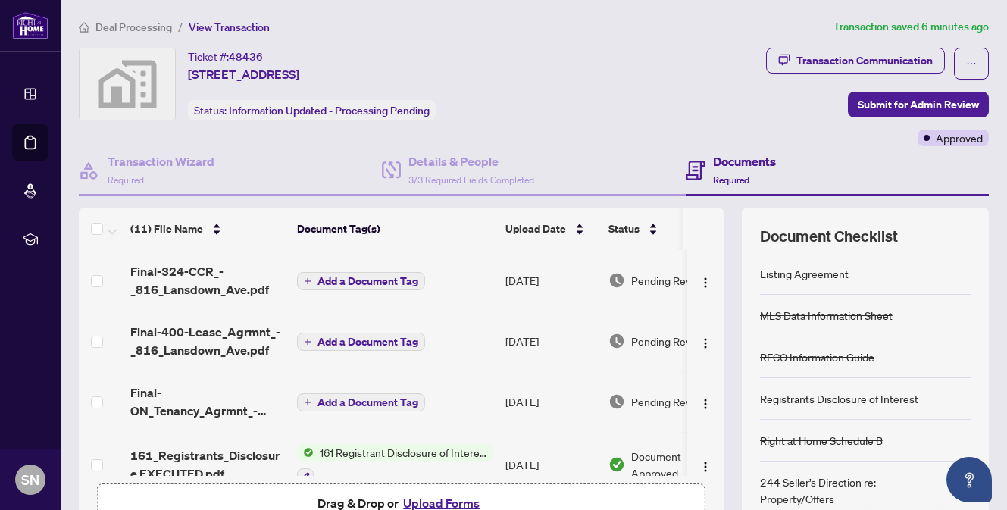
click at [330, 279] on span "Add a Document Tag" at bounding box center [367, 281] width 101 height 11
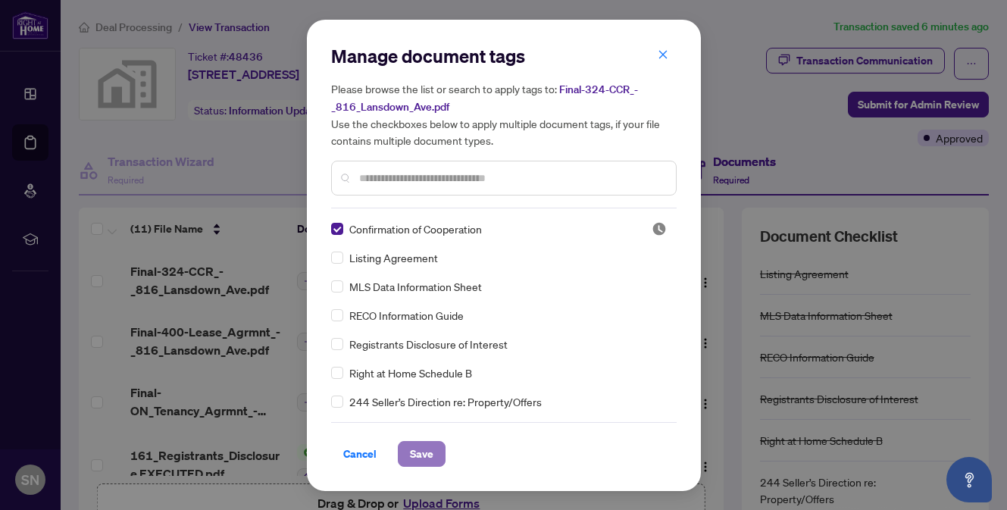
click at [417, 457] on span "Save" at bounding box center [421, 454] width 23 height 24
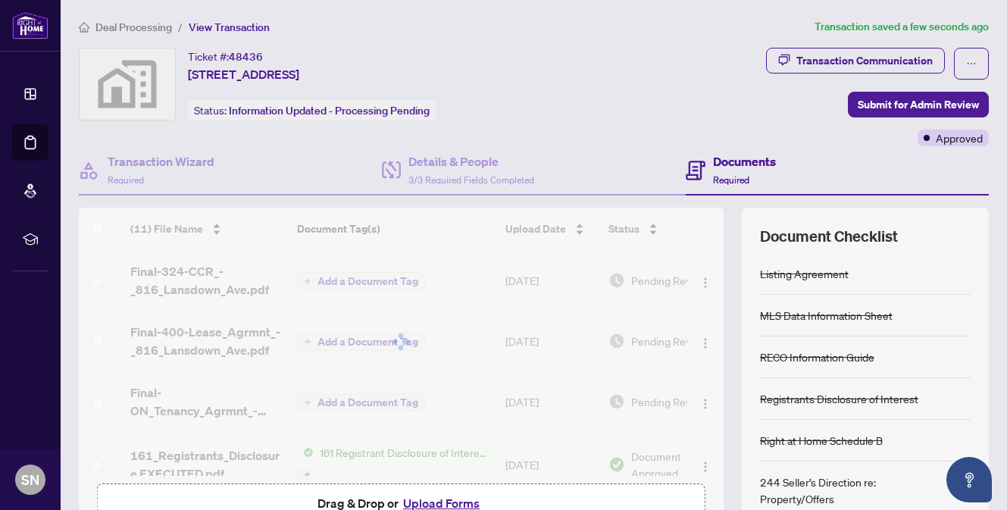
click at [662, 55] on div "Manage document tags Please browse the list or search to apply tags to: Final-3…" at bounding box center [503, 255] width 1007 height 510
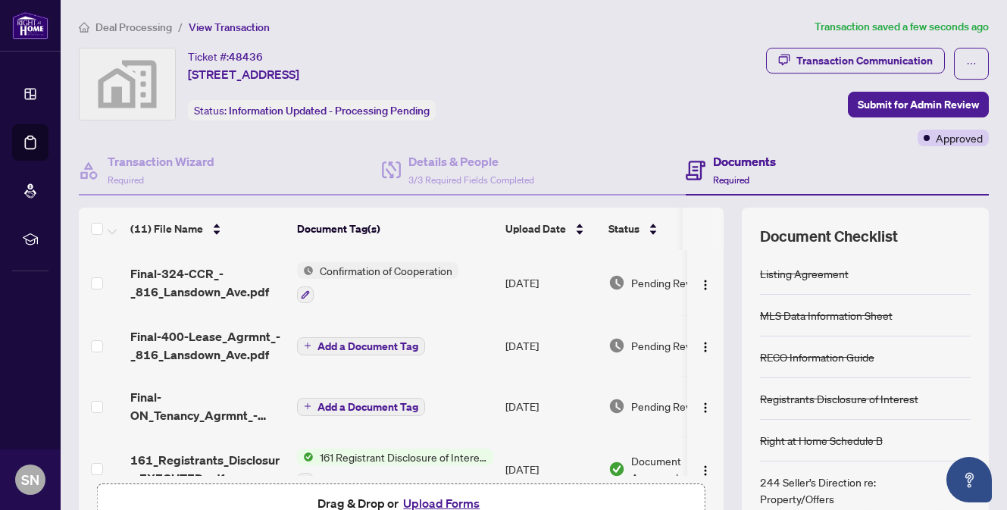
click at [336, 347] on span "Add a Document Tag" at bounding box center [367, 346] width 101 height 11
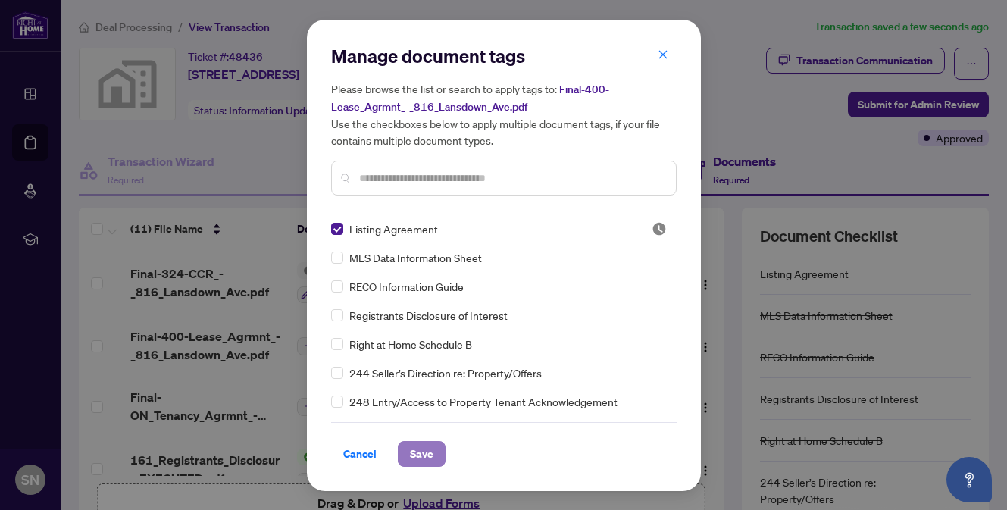
click at [425, 452] on span "Save" at bounding box center [421, 454] width 23 height 24
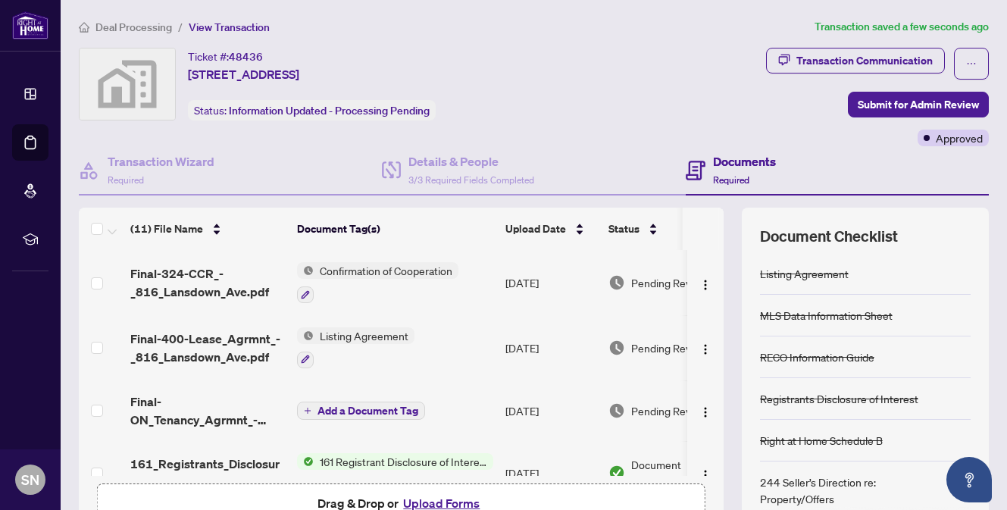
click at [351, 336] on span "Listing Agreement" at bounding box center [364, 335] width 101 height 17
click at [308, 358] on icon "button" at bounding box center [305, 359] width 9 height 9
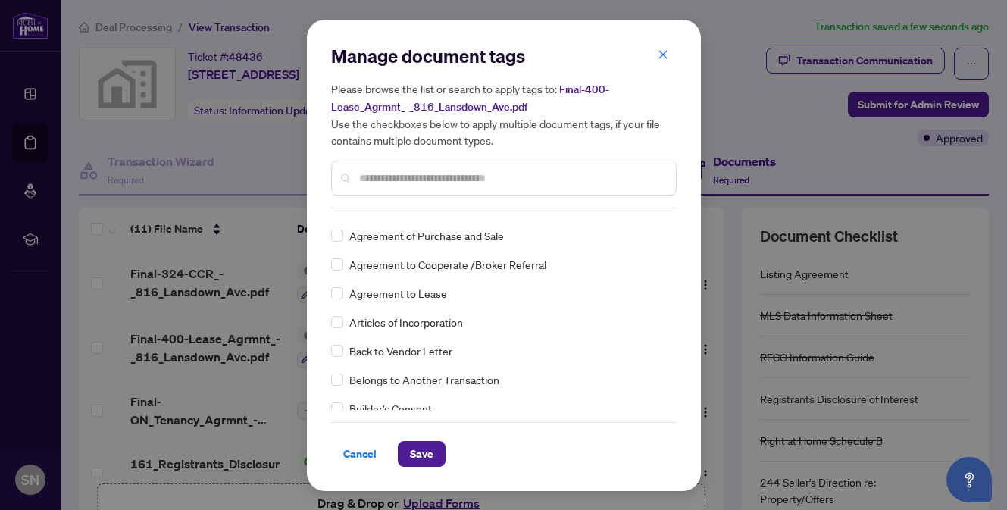
scroll to position [311, 0]
click at [327, 289] on div "Manage document tags Please browse the list or search to apply tags to: Final-4…" at bounding box center [504, 255] width 394 height 471
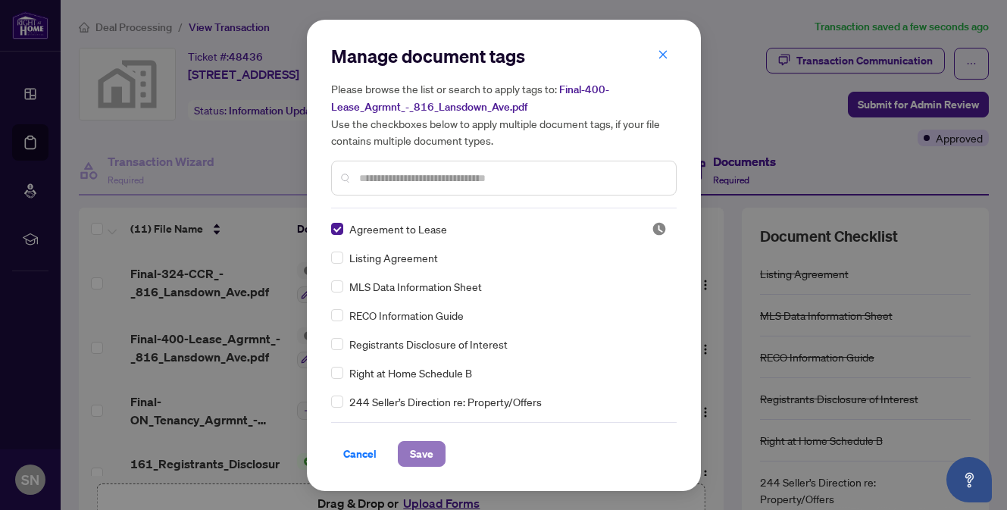
click at [430, 455] on span "Save" at bounding box center [421, 454] width 23 height 24
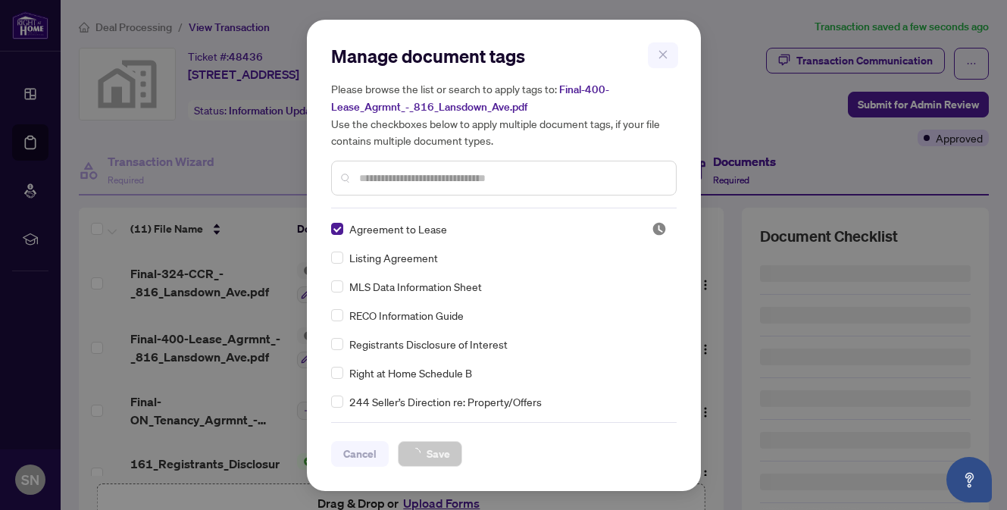
click at [663, 52] on div "Manage document tags Please browse the list or search to apply tags to: Final-4…" at bounding box center [503, 255] width 1007 height 510
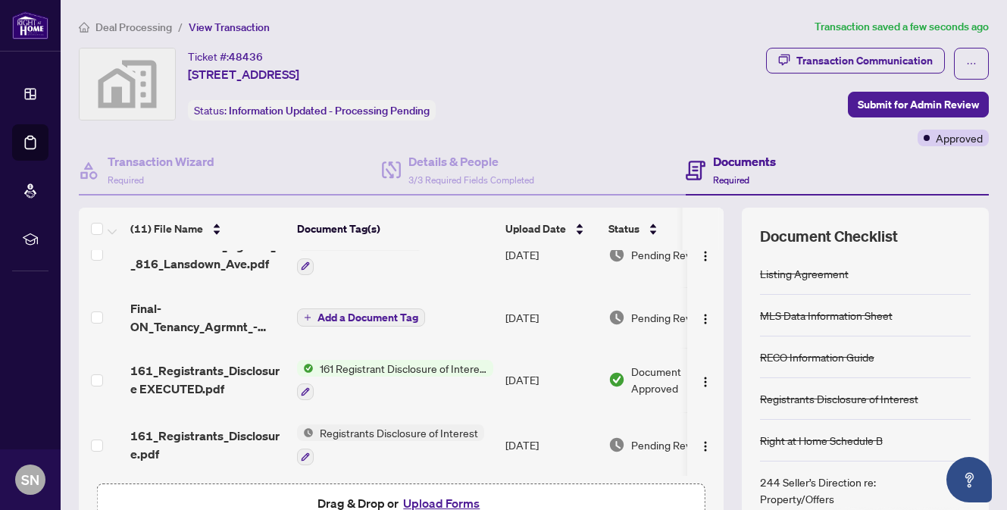
scroll to position [96, 0]
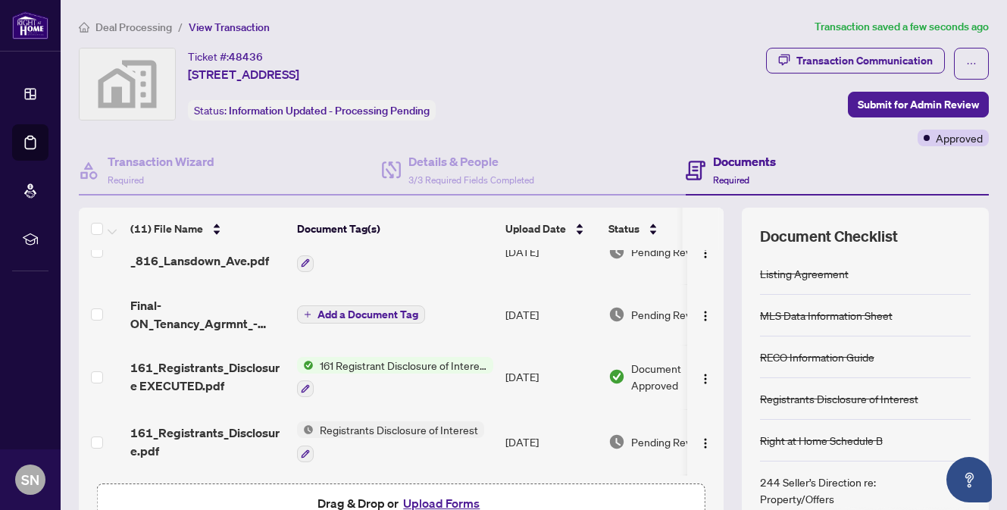
click at [337, 314] on span "Add a Document Tag" at bounding box center [367, 314] width 101 height 11
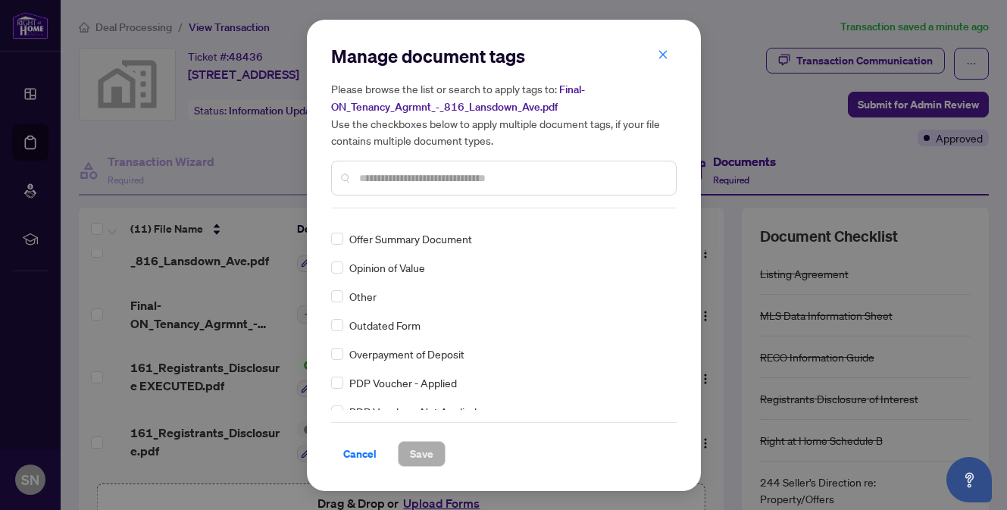
scroll to position [2461, 0]
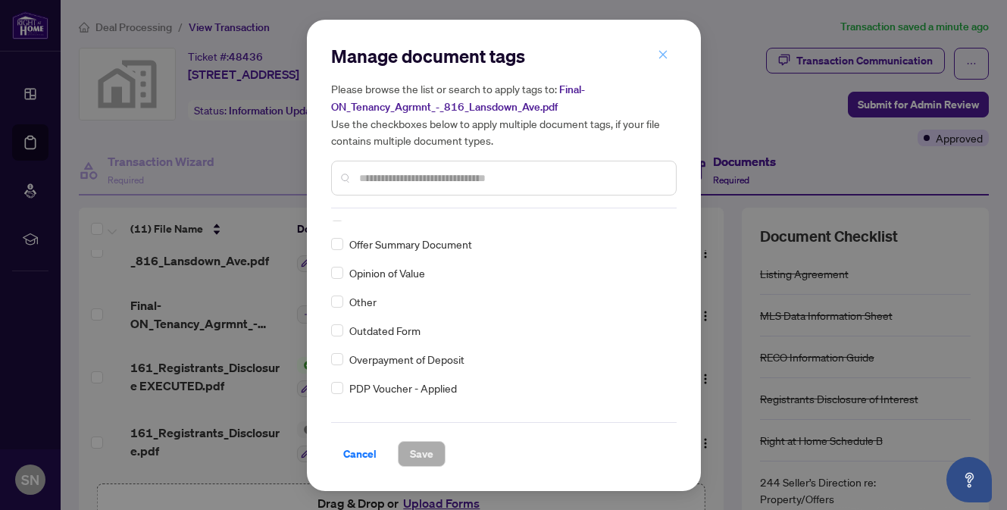
click at [664, 56] on icon "close" at bounding box center [663, 54] width 11 height 11
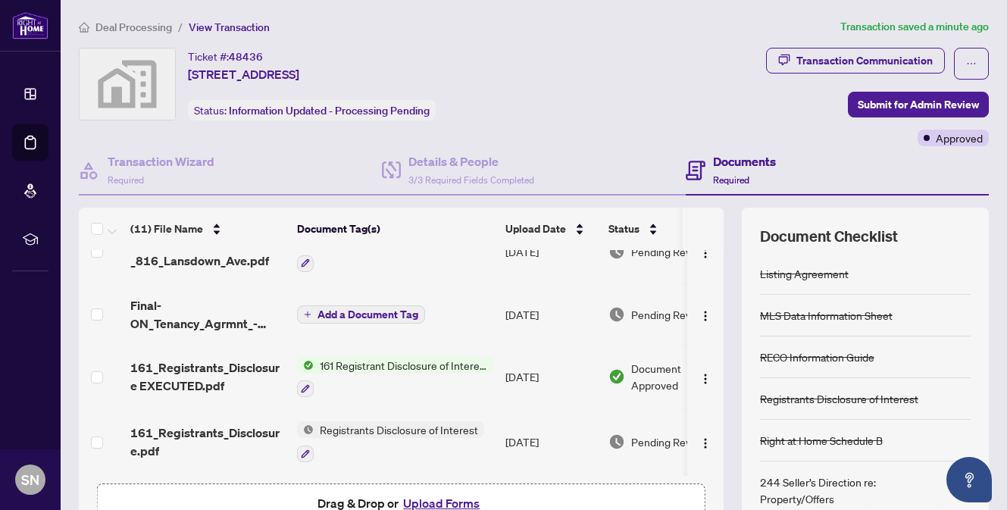
scroll to position [152, 0]
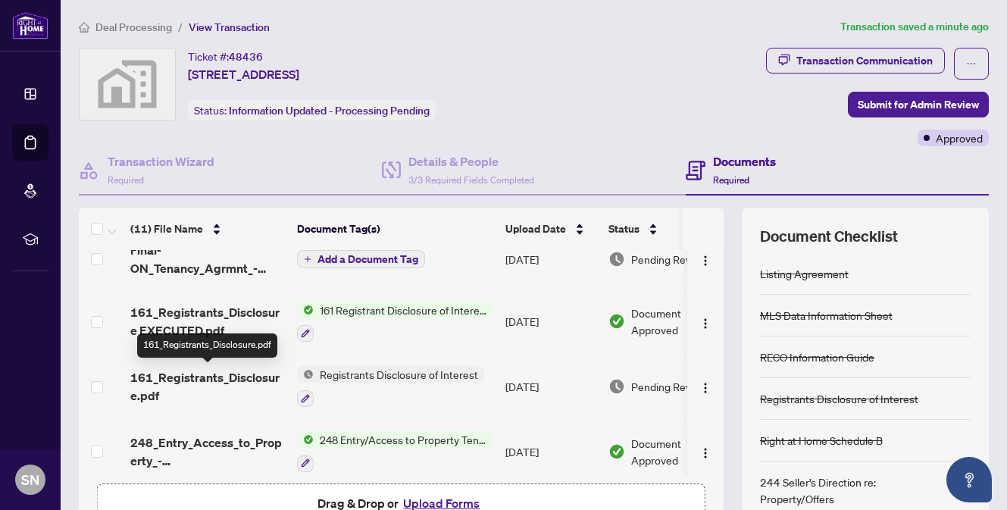
click at [197, 376] on span "161_Registrants_Disclosure.pdf" at bounding box center [207, 386] width 155 height 36
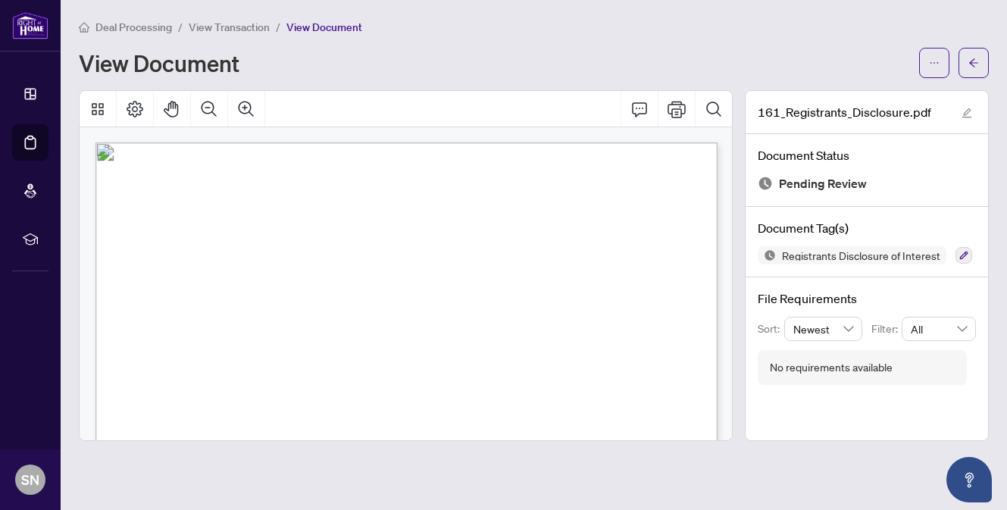
click at [236, 27] on span "View Transaction" at bounding box center [229, 27] width 81 height 14
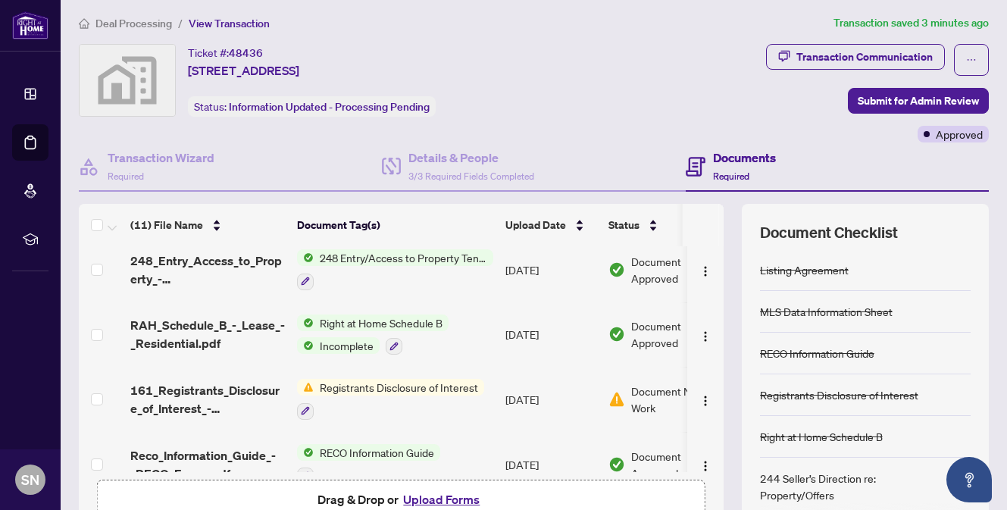
scroll to position [331, 0]
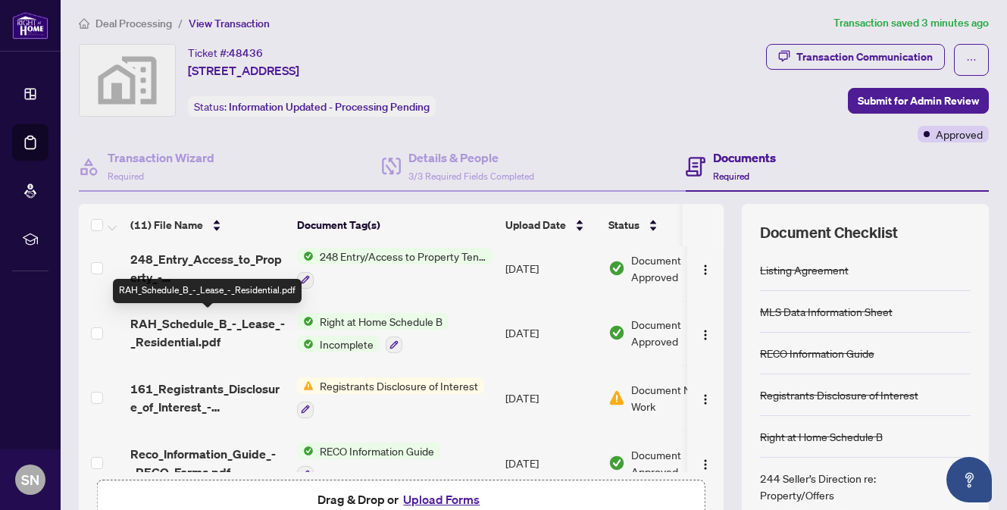
click at [192, 323] on span "RAH_Schedule_B_-_Lease_-_Residential.pdf" at bounding box center [207, 332] width 155 height 36
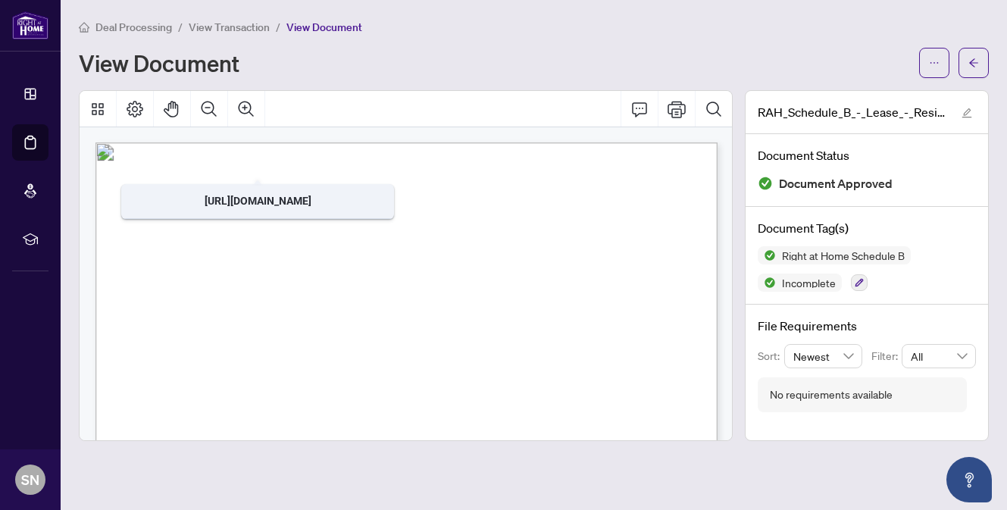
click at [235, 27] on span "View Transaction" at bounding box center [229, 27] width 81 height 14
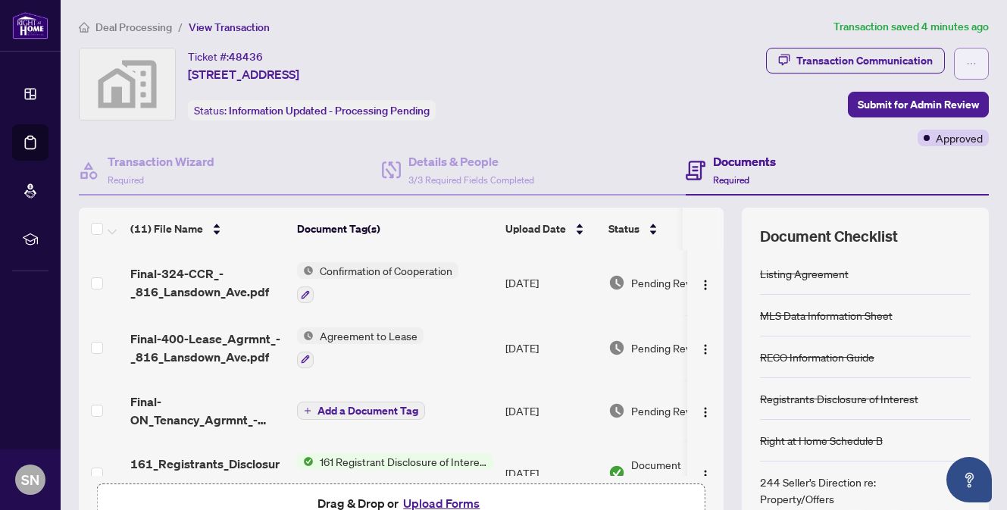
click at [973, 62] on icon "ellipsis" at bounding box center [971, 63] width 11 height 11
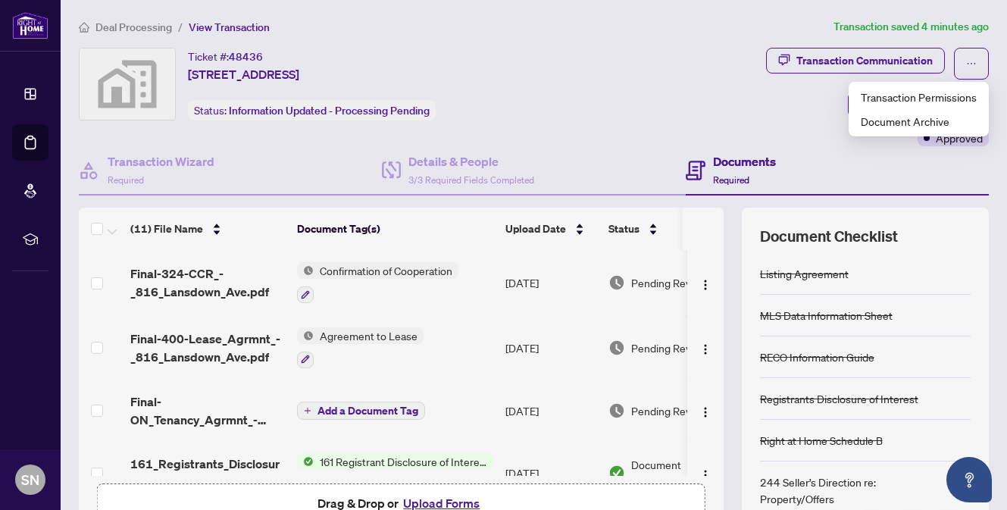
click at [641, 51] on div "Transaction Communication Submit for Admin Review Approved" at bounding box center [796, 97] width 385 height 98
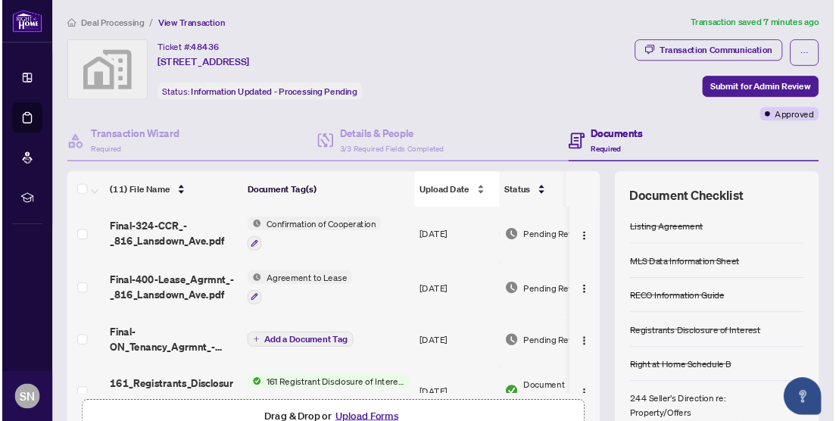
scroll to position [147, 0]
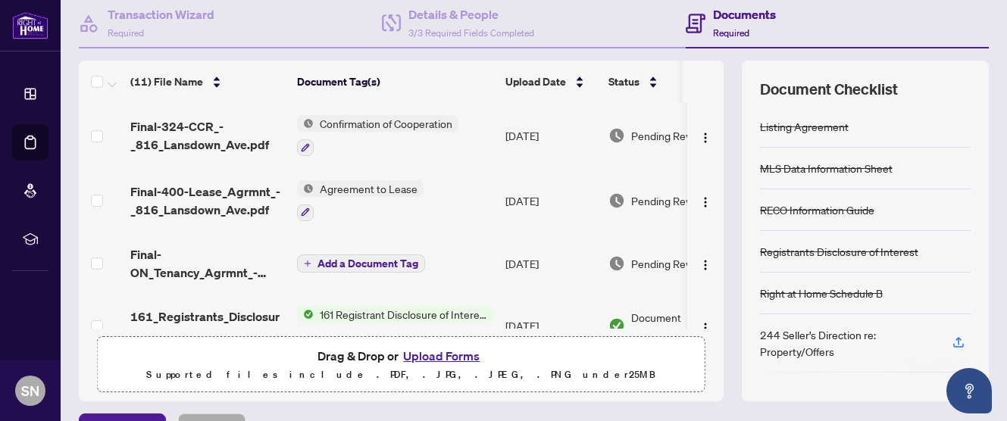
click at [439, 358] on button "Upload Forms" at bounding box center [442, 356] width 86 height 20
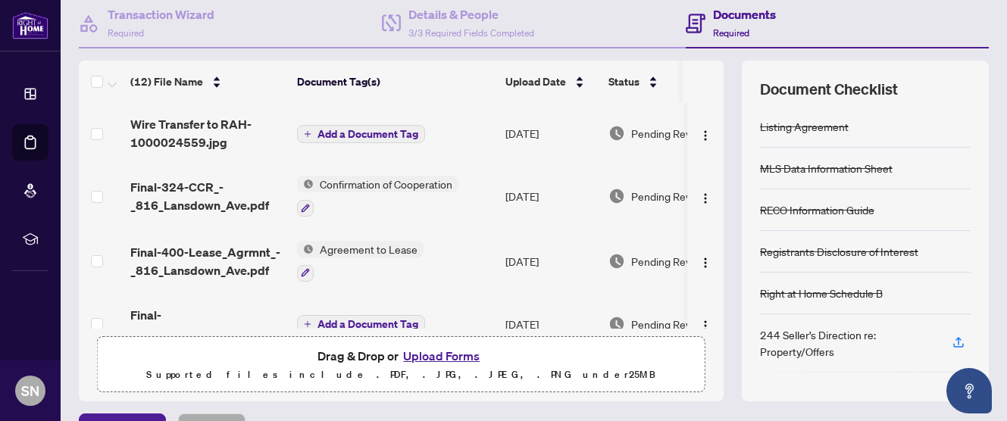
click at [352, 130] on span "Add a Document Tag" at bounding box center [367, 134] width 101 height 11
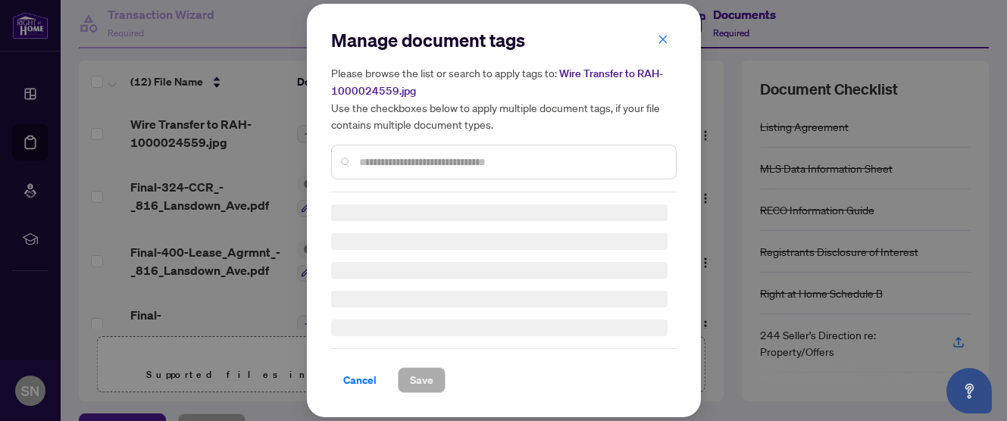
click at [366, 163] on input "text" at bounding box center [511, 162] width 305 height 17
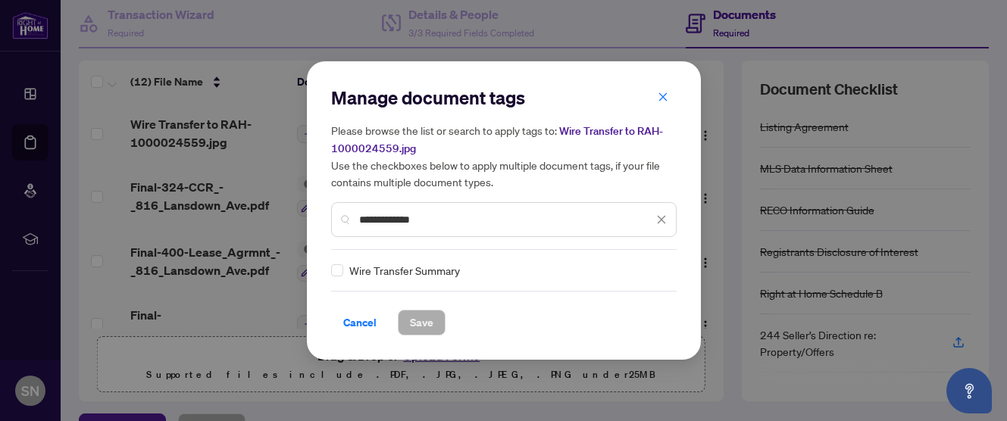
type input "**********"
click at [431, 327] on span "Save" at bounding box center [421, 323] width 23 height 24
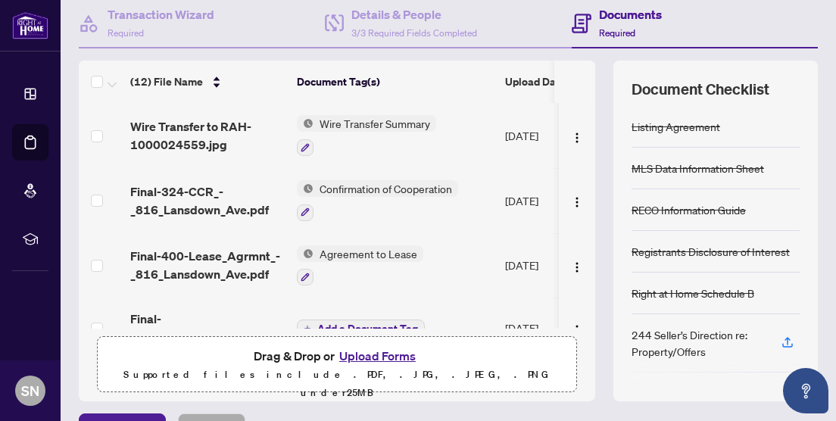
scroll to position [236, 0]
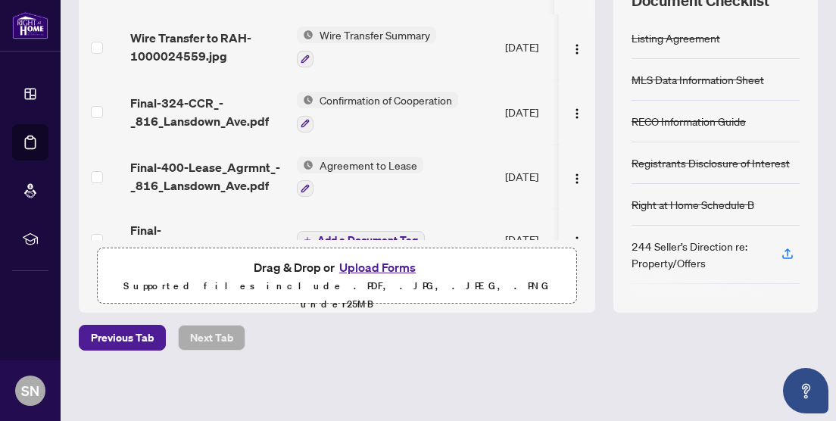
click at [390, 267] on button "Upload Forms" at bounding box center [378, 268] width 86 height 20
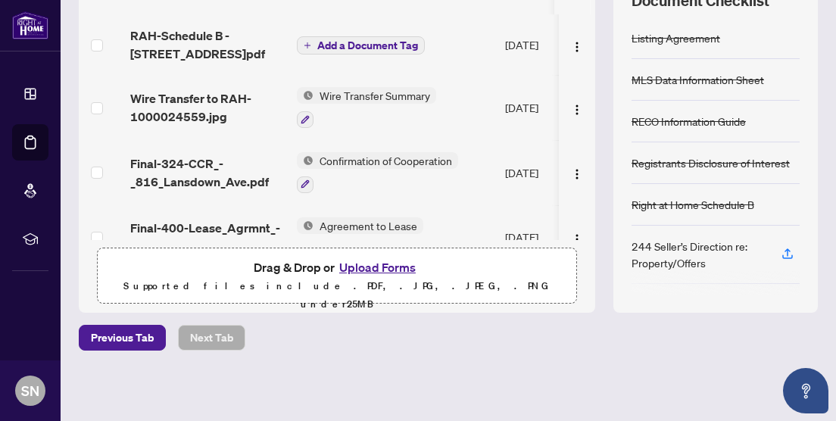
click at [326, 42] on span "Add a Document Tag" at bounding box center [367, 45] width 101 height 11
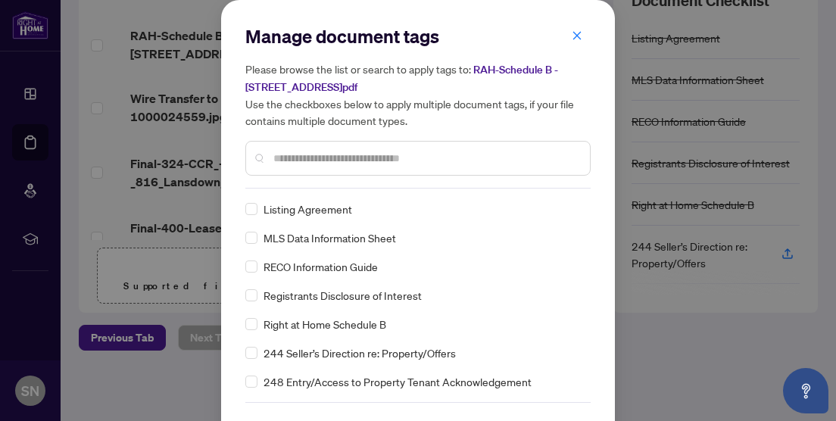
click at [295, 165] on div at bounding box center [417, 158] width 345 height 35
click at [301, 158] on input "text" at bounding box center [426, 158] width 305 height 17
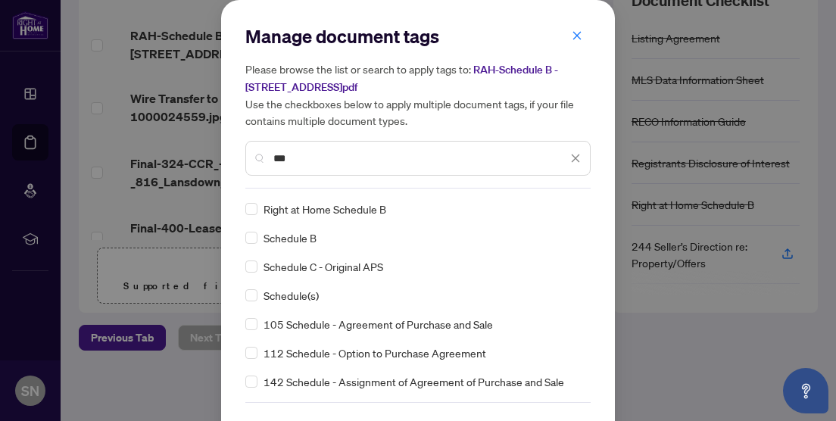
type input "***"
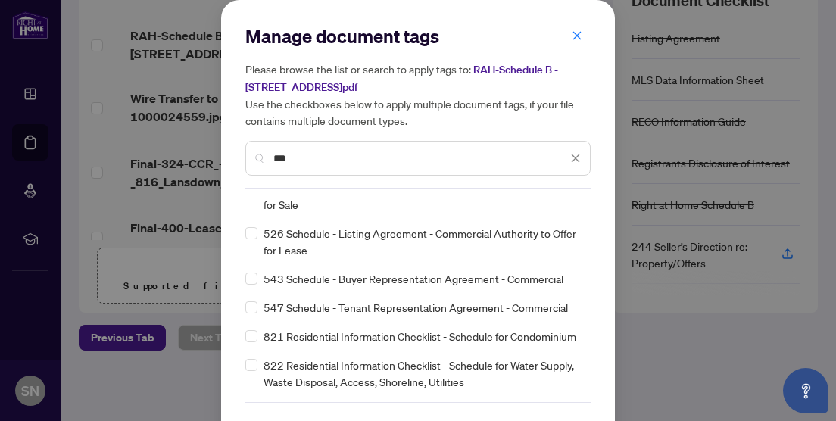
scroll to position [48, 0]
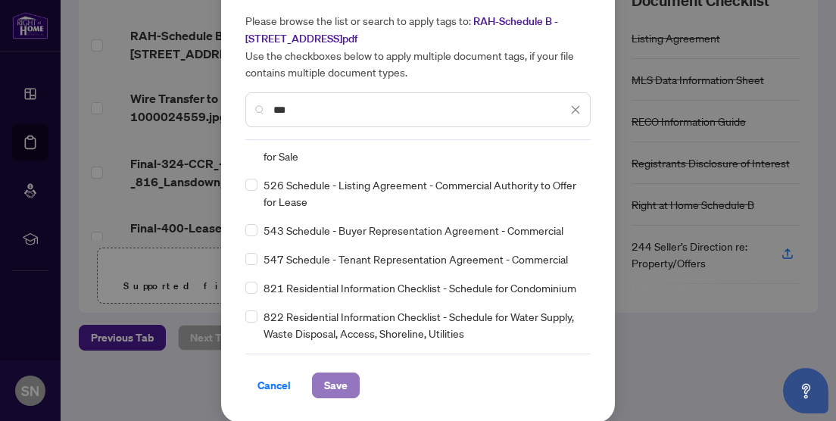
click at [336, 380] on span "Save" at bounding box center [335, 386] width 23 height 24
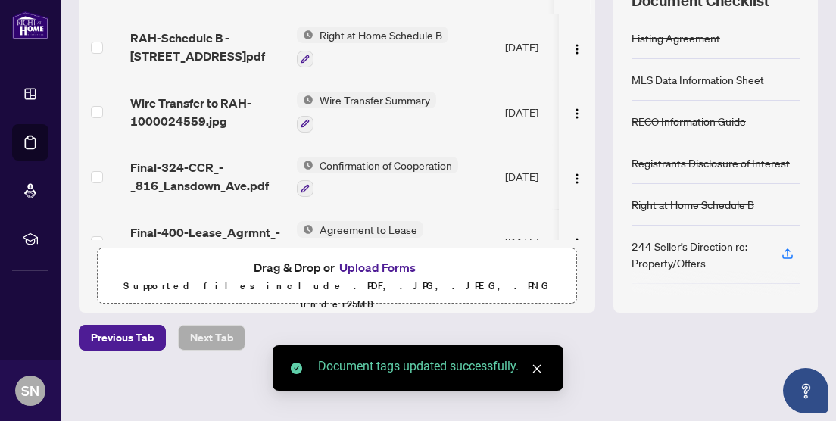
scroll to position [0, 0]
click at [630, 383] on div "Deal Processing / View Transaction Transaction saved a few seconds ago Ticket #…" at bounding box center [449, 93] width 752 height 621
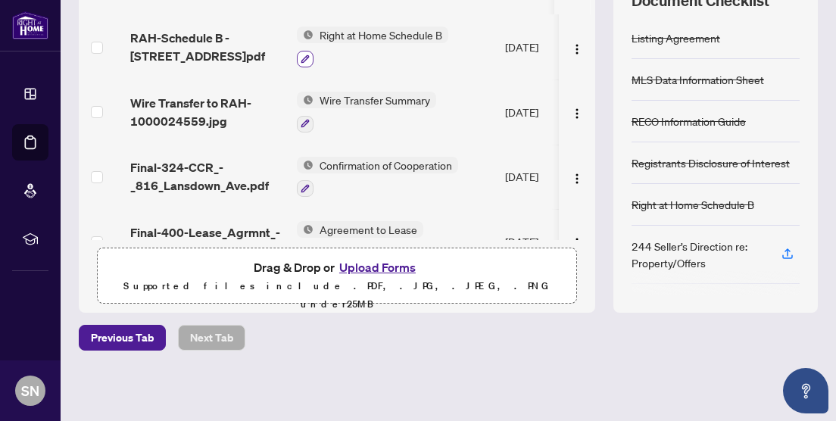
click at [308, 56] on icon "button" at bounding box center [306, 59] width 8 height 8
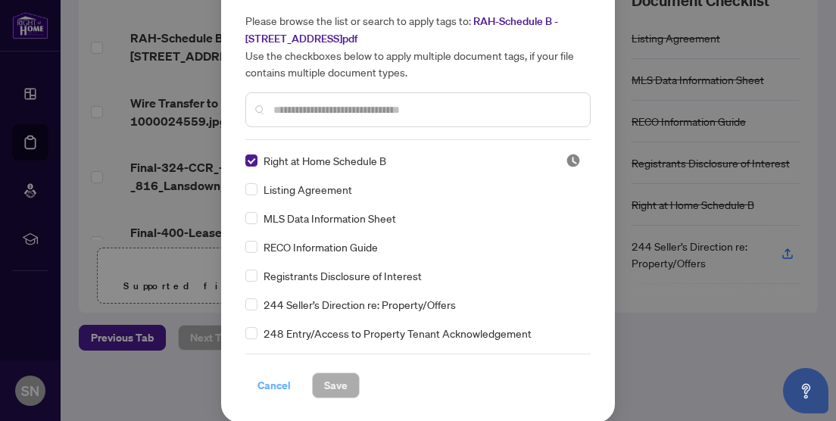
click at [272, 385] on span "Cancel" at bounding box center [274, 386] width 33 height 24
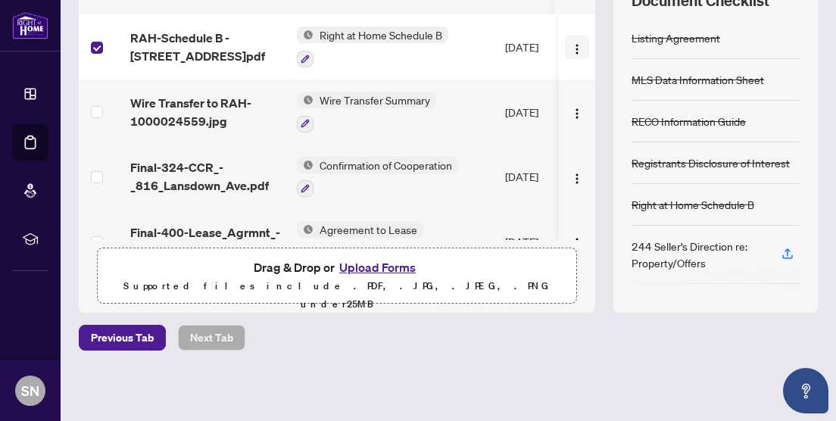
click at [573, 49] on img "button" at bounding box center [577, 49] width 12 height 12
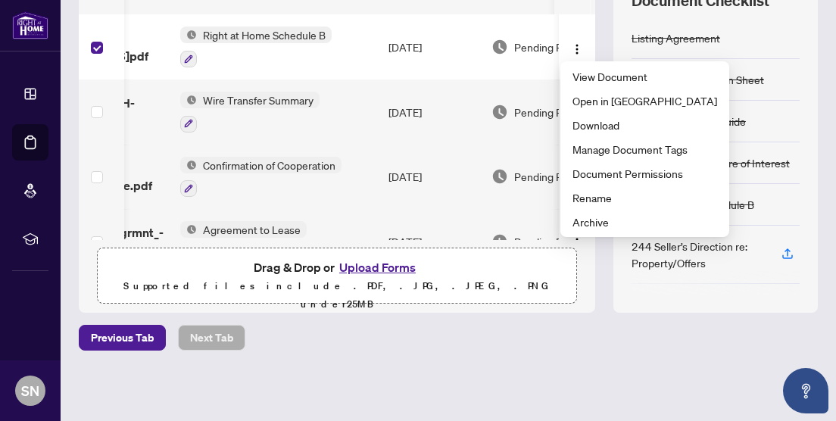
scroll to position [0, 177]
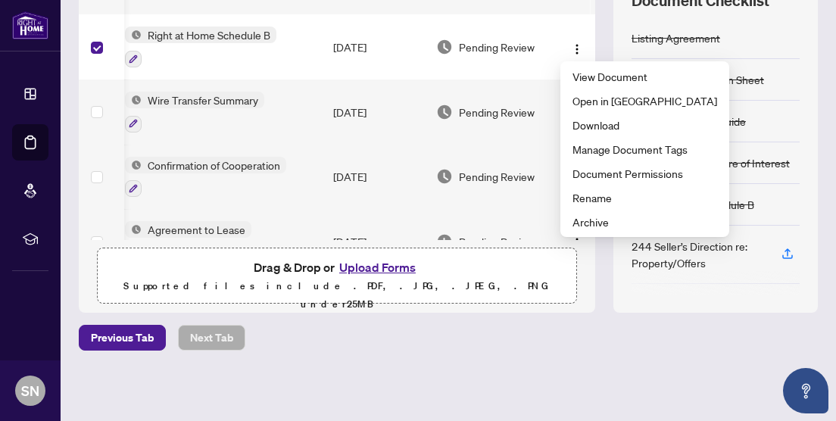
click at [607, 348] on div "Previous Tab Next Tab" at bounding box center [448, 338] width 739 height 26
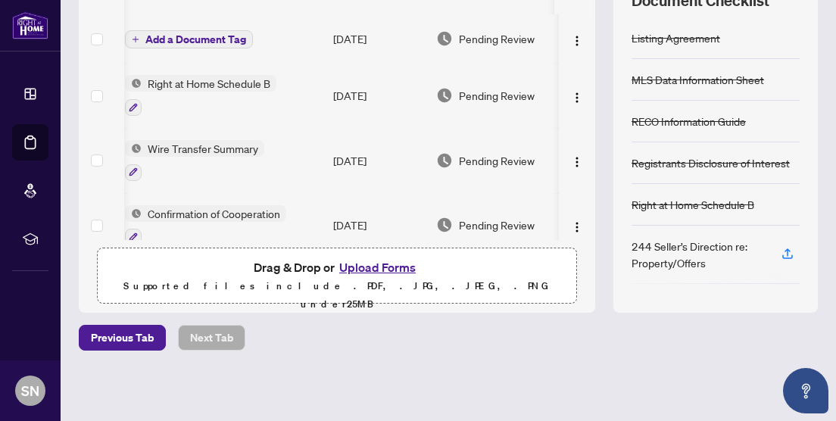
scroll to position [0, 0]
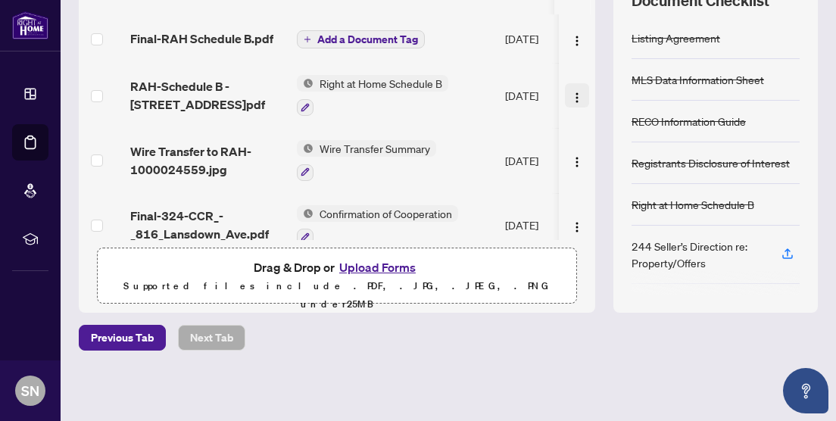
click at [574, 96] on img "button" at bounding box center [577, 98] width 12 height 12
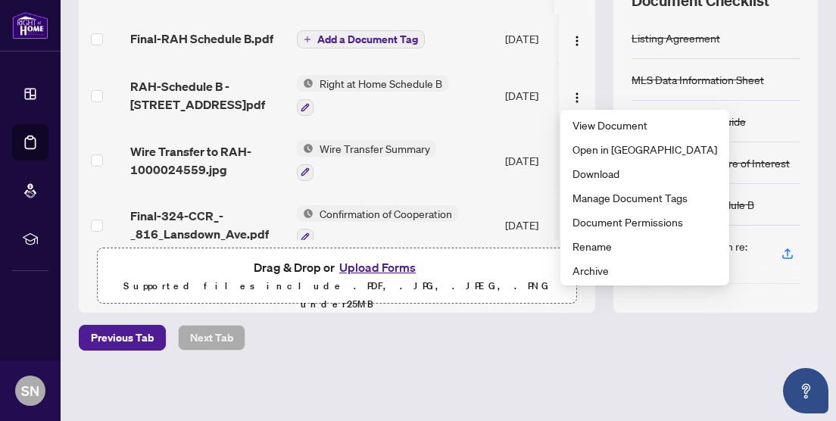
click at [317, 36] on span "Add a Document Tag" at bounding box center [367, 39] width 101 height 11
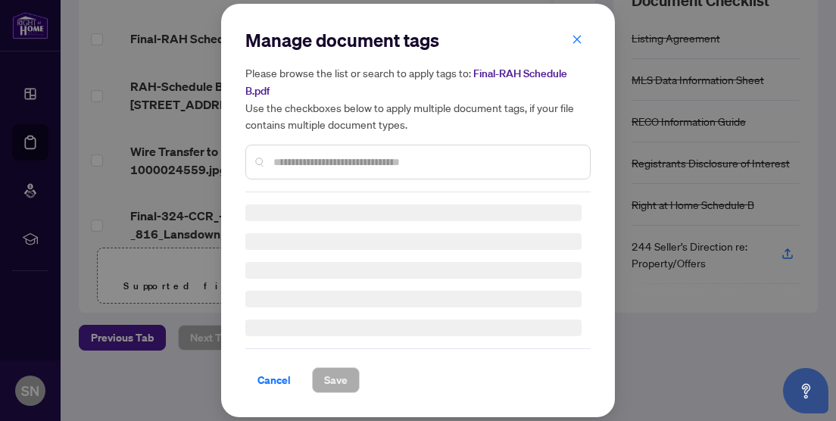
click at [336, 158] on input "text" at bounding box center [426, 162] width 305 height 17
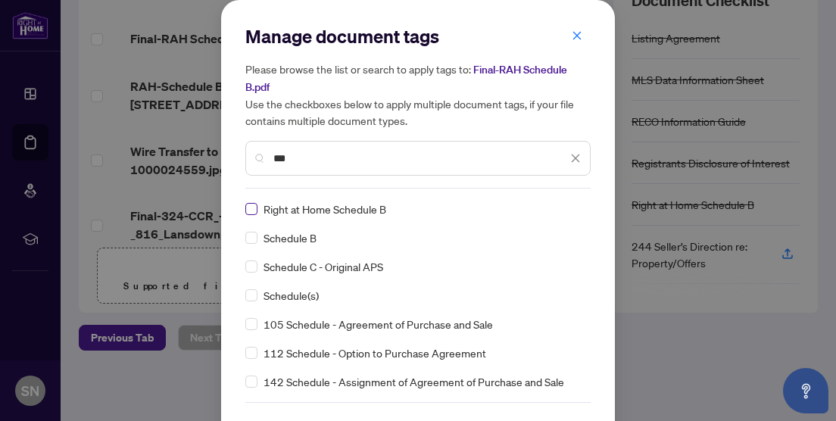
type input "***"
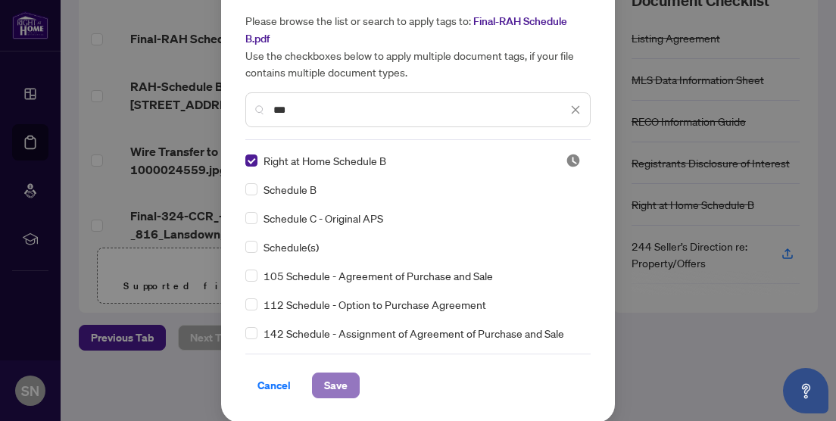
click at [341, 383] on span "Save" at bounding box center [335, 386] width 23 height 24
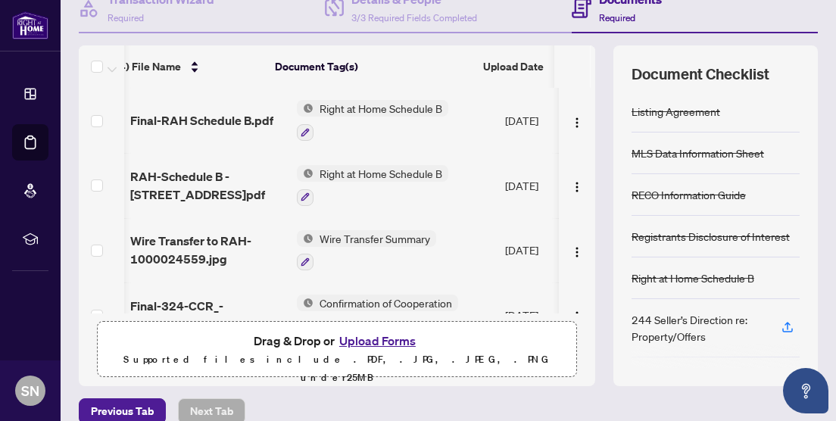
scroll to position [0, 0]
click at [325, 169] on span "Right at Home Schedule B" at bounding box center [381, 173] width 135 height 17
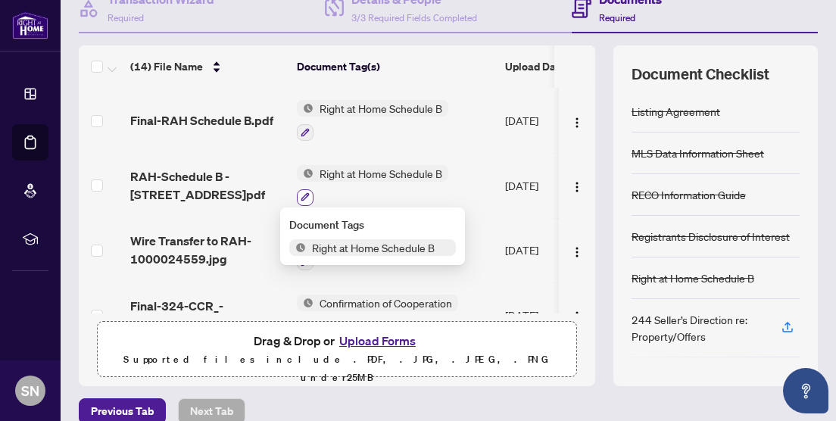
click at [305, 195] on icon "button" at bounding box center [305, 196] width 9 height 9
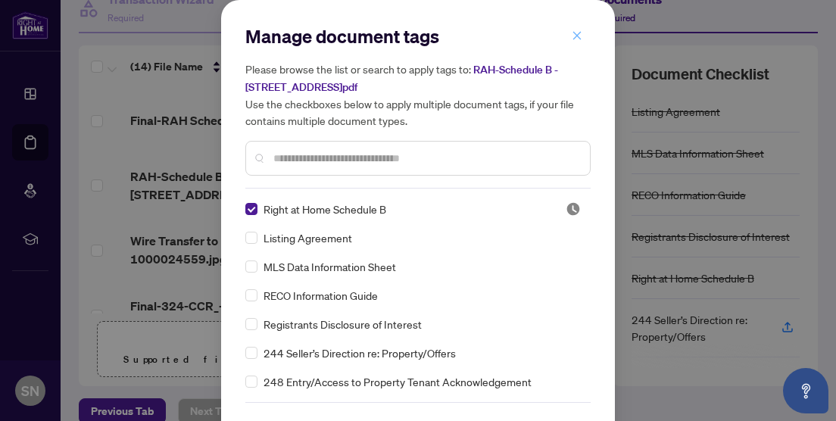
click at [576, 36] on icon "close" at bounding box center [577, 35] width 11 height 11
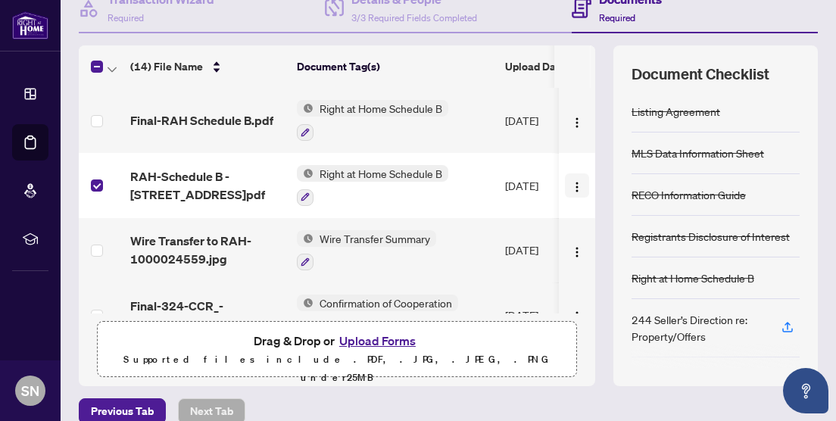
click at [572, 188] on img "button" at bounding box center [577, 187] width 12 height 12
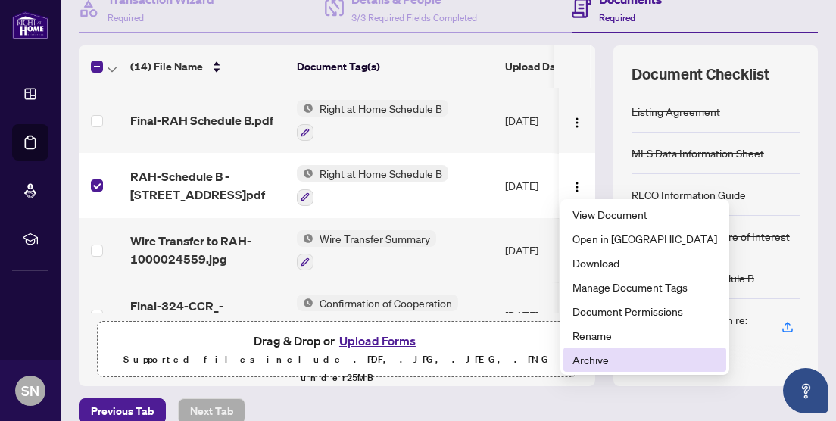
click at [619, 363] on span "Archive" at bounding box center [645, 360] width 145 height 17
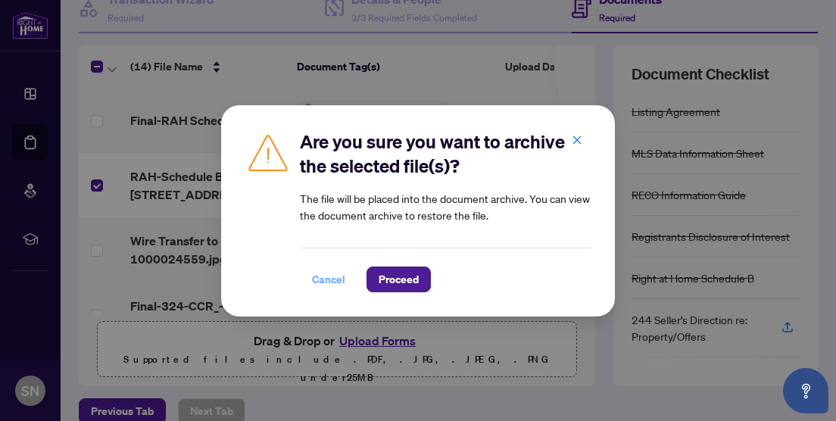
click at [326, 275] on span "Cancel" at bounding box center [328, 279] width 33 height 24
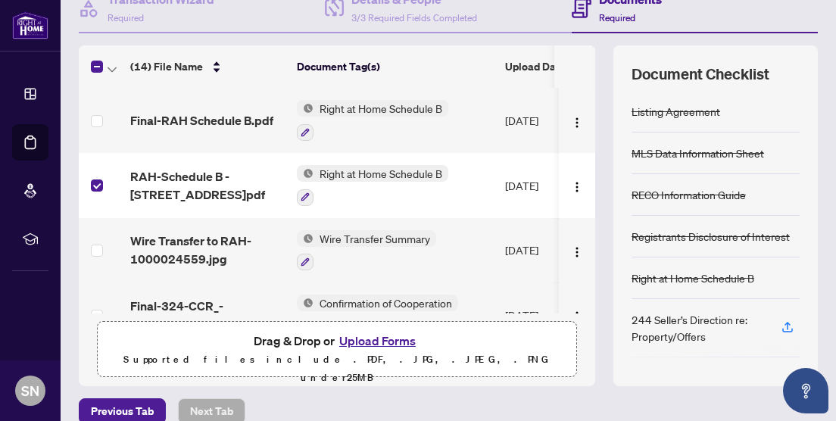
click at [68, 237] on main "Deal Processing / View Transaction Transaction saved a few seconds ago Ticket #…" at bounding box center [449, 210] width 776 height 421
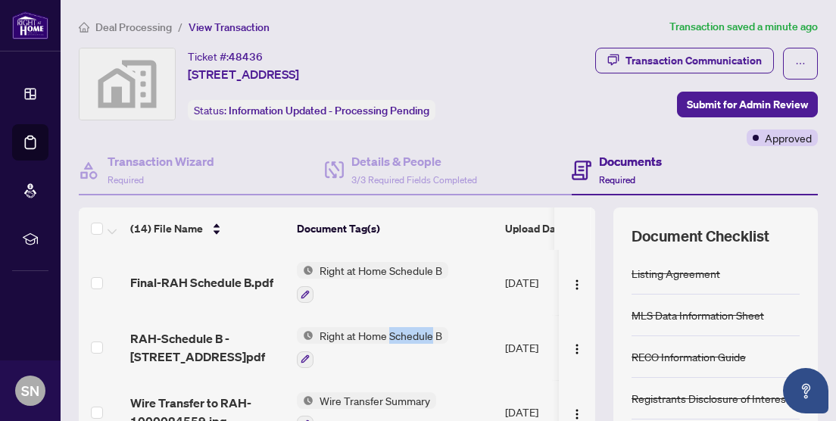
click at [556, 31] on ol "Deal Processing / View Transaction" at bounding box center [371, 26] width 585 height 17
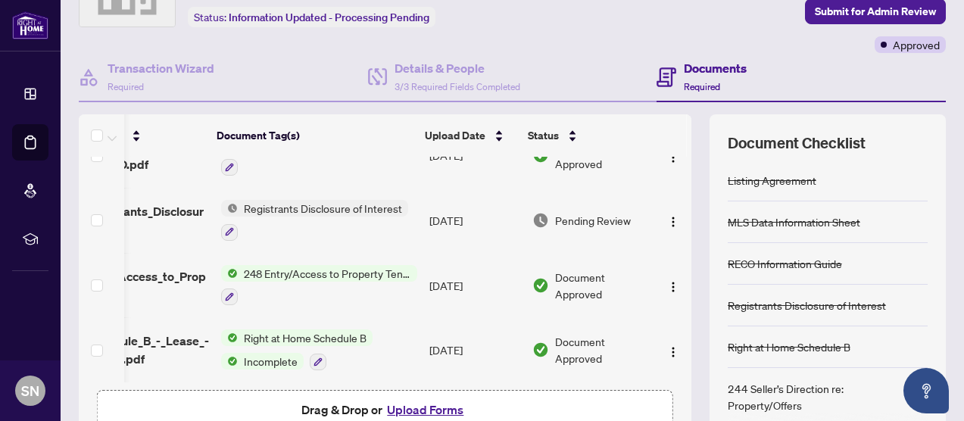
scroll to position [236, 0]
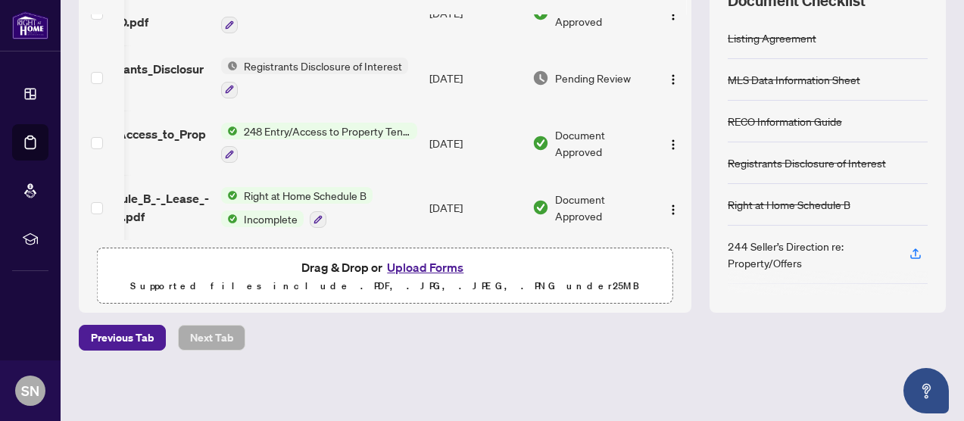
click at [418, 268] on button "Upload Forms" at bounding box center [426, 268] width 86 height 20
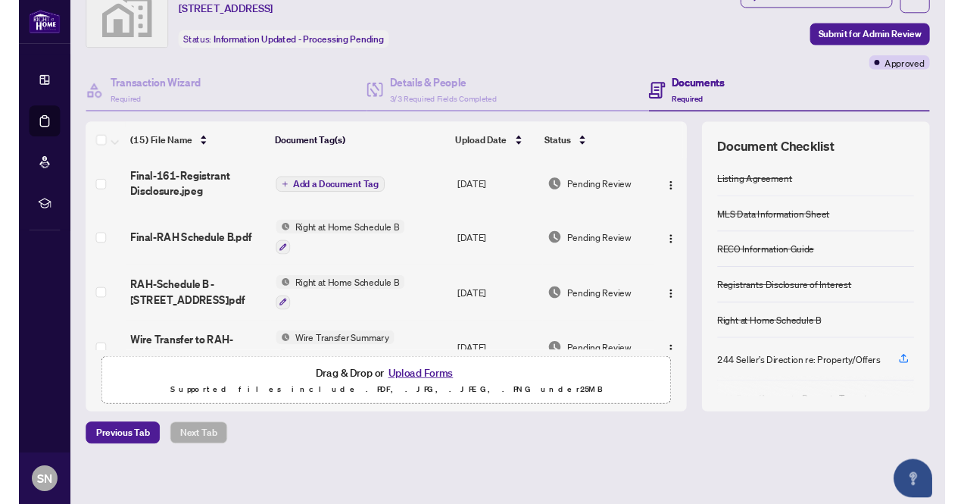
scroll to position [64, 0]
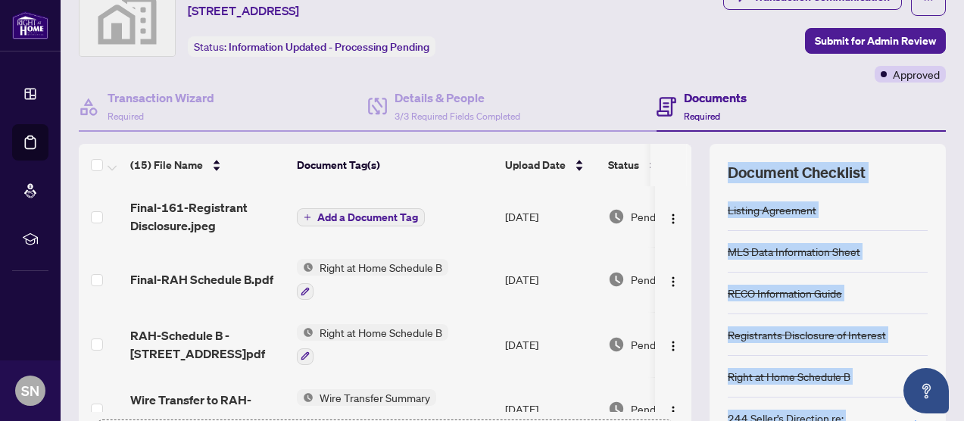
drag, startPoint x: 653, startPoint y: 487, endPoint x: 658, endPoint y: 556, distance: 69.1
click at [658, 421] on html "Dashboard Deal Processing Mortgage Referrals rLearning SN [PERSON_NAME] [EMAIL_…" at bounding box center [482, 210] width 964 height 421
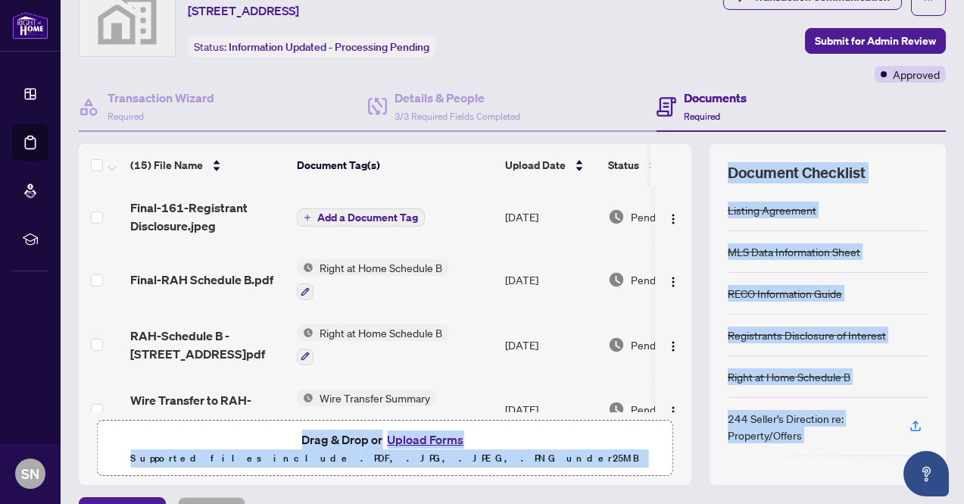
click at [777, 54] on div "Transaction Communication Submit for Admin Review Approved" at bounding box center [765, 33] width 364 height 98
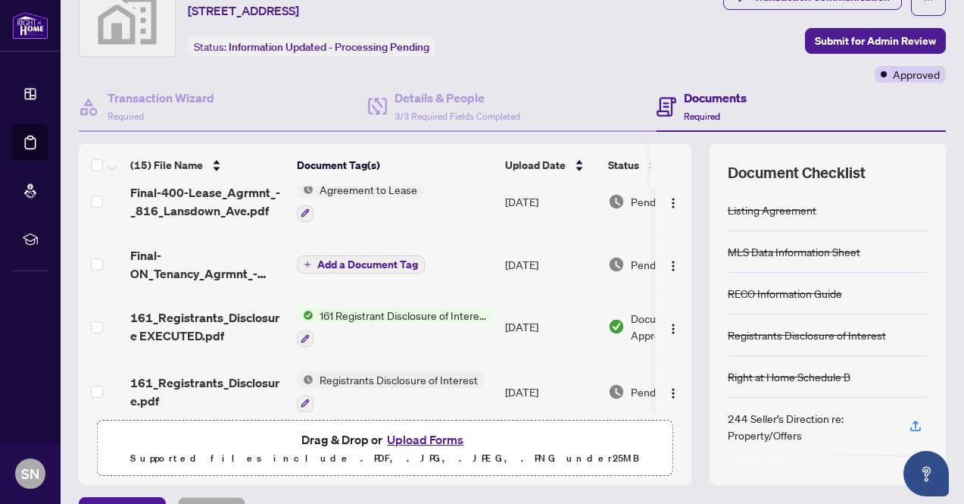
scroll to position [373, 0]
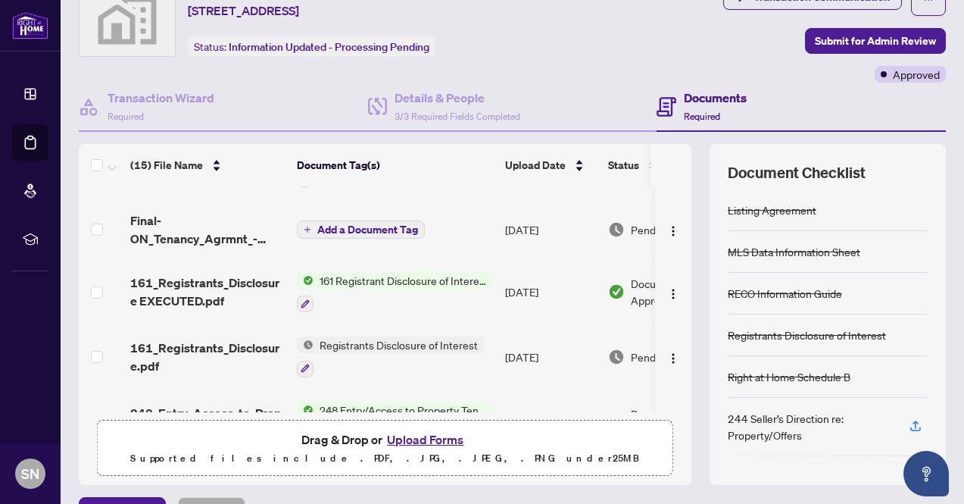
click at [421, 439] on button "Upload Forms" at bounding box center [426, 440] width 86 height 20
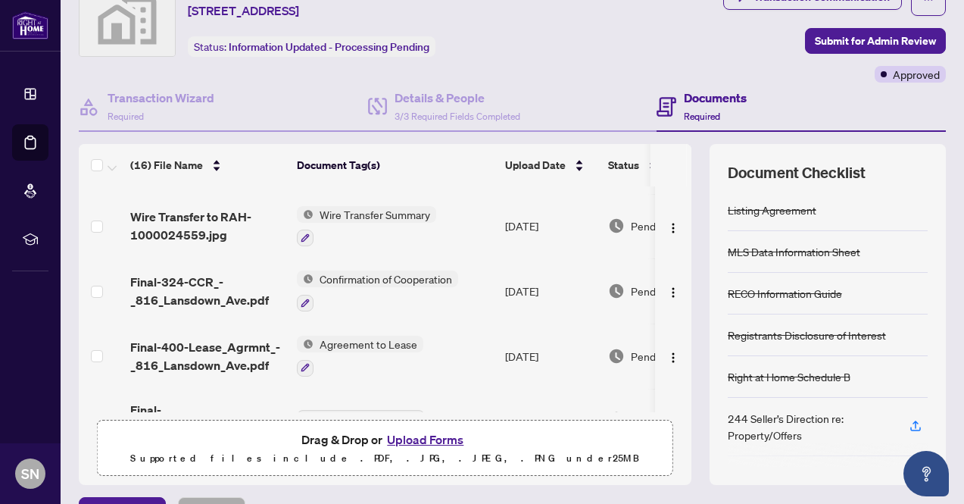
scroll to position [0, 0]
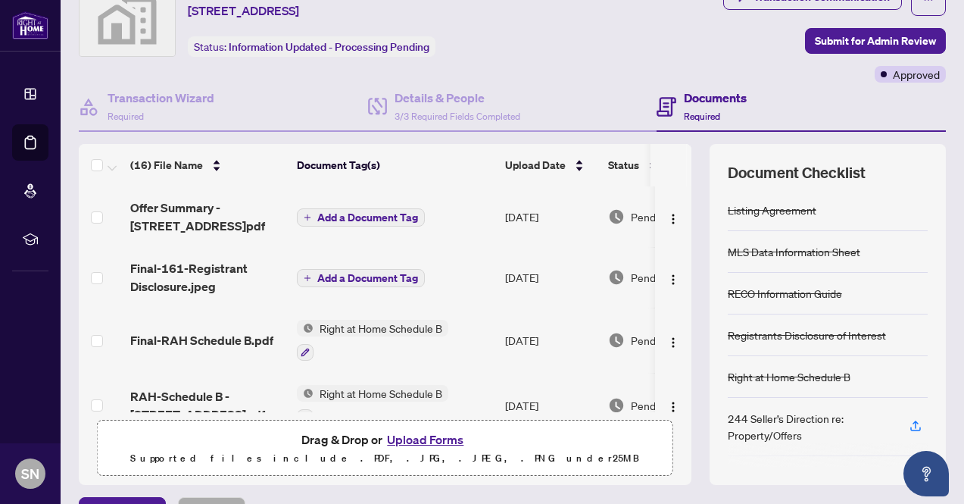
click at [360, 220] on span "Add a Document Tag" at bounding box center [367, 217] width 101 height 11
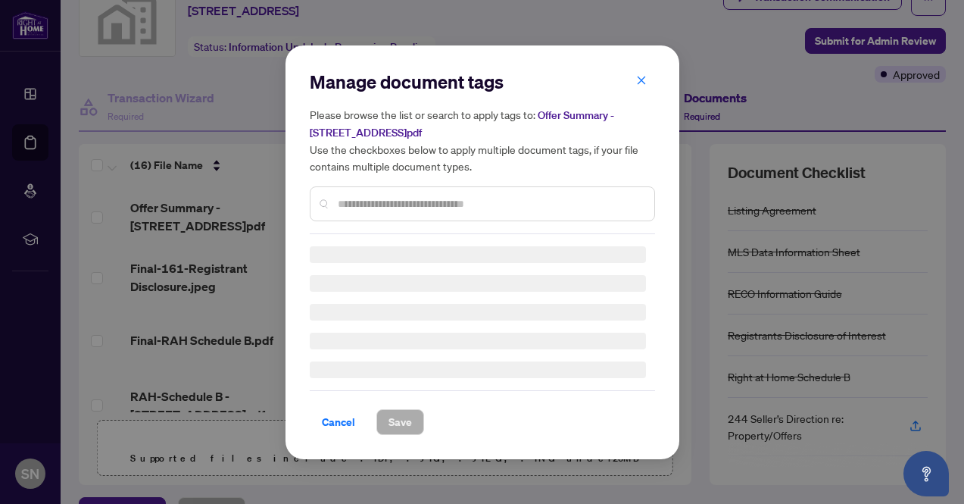
click at [408, 203] on div "Manage document tags Please browse the list or search to apply tags to: Offer S…" at bounding box center [482, 152] width 345 height 164
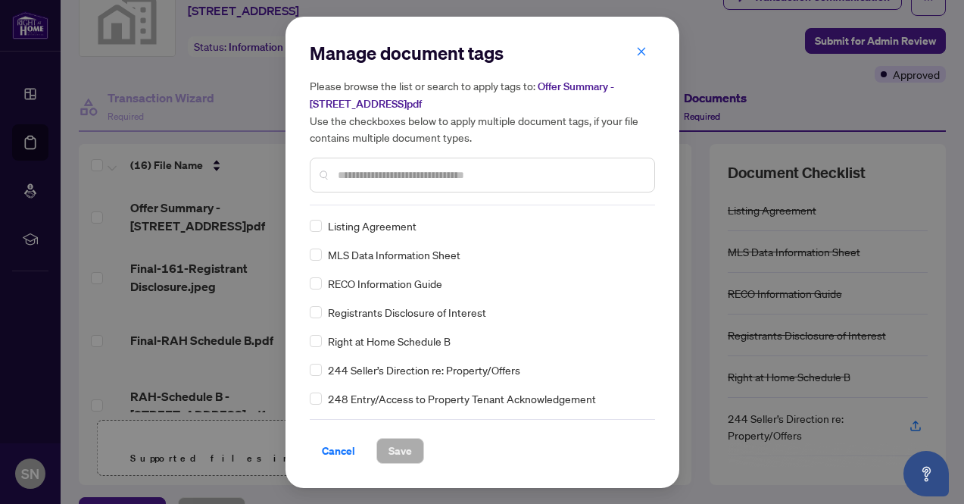
click at [387, 175] on input "text" at bounding box center [490, 175] width 305 height 17
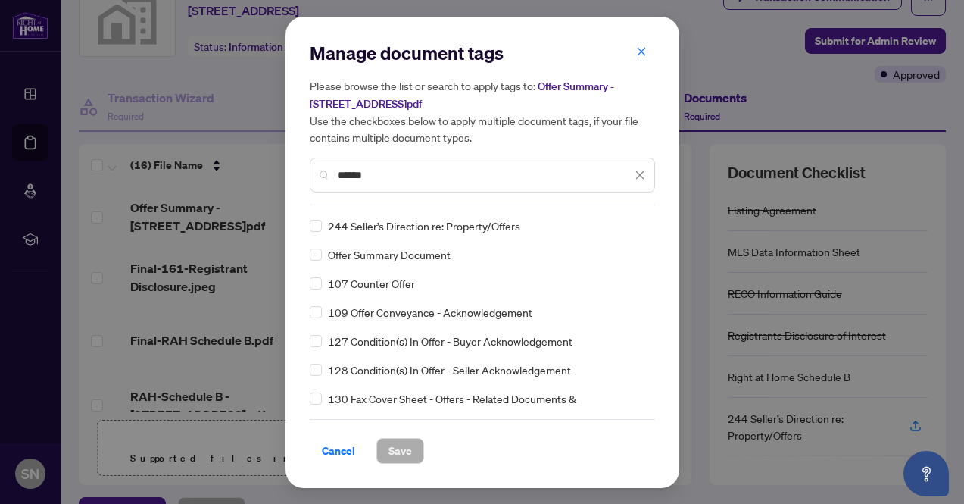
type input "*****"
click at [408, 439] on span "Save" at bounding box center [400, 451] width 23 height 24
